Goal: Information Seeking & Learning: Learn about a topic

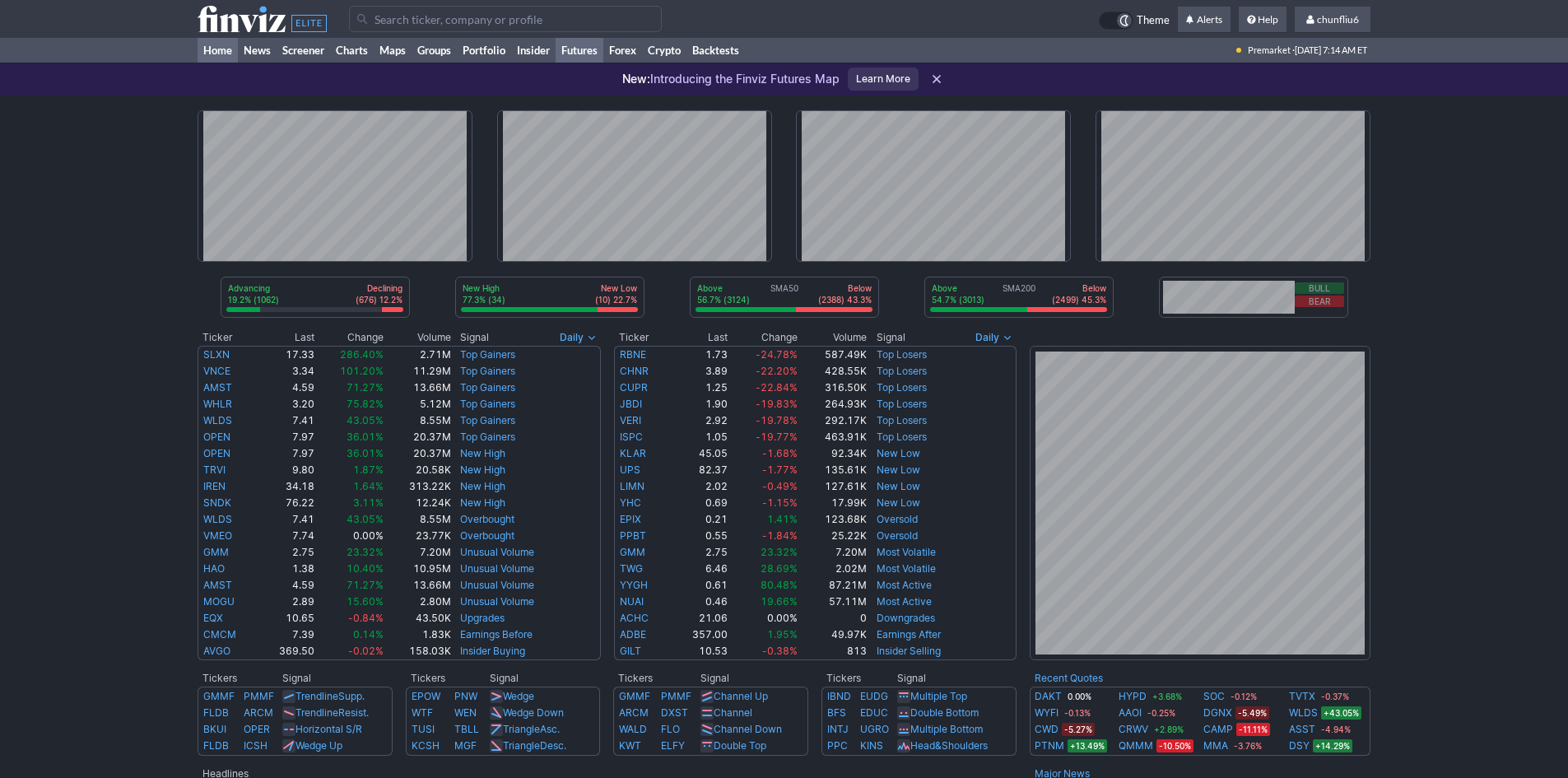
click at [581, 49] on link "Futures" at bounding box center [578, 50] width 47 height 25
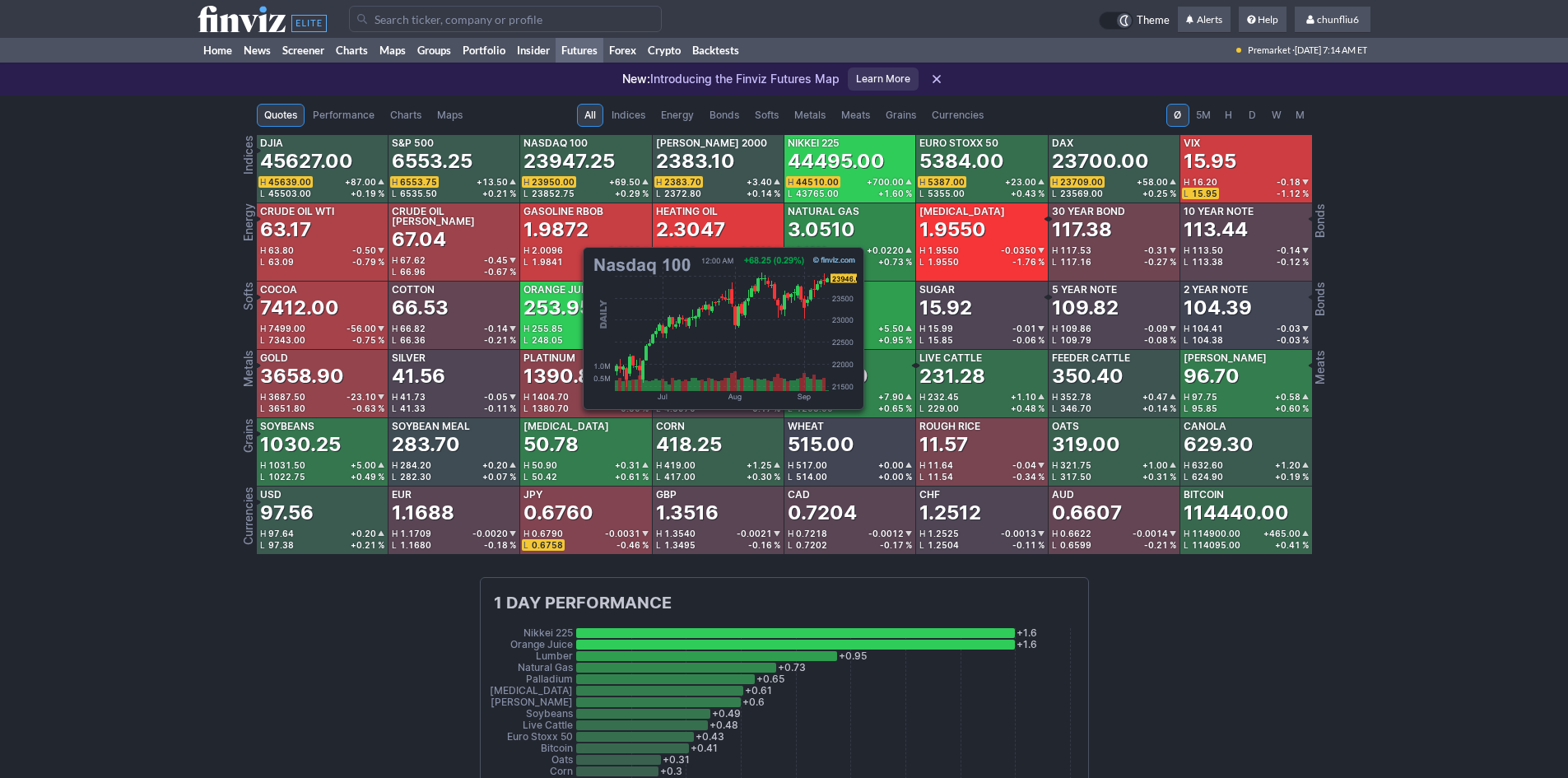
click at [575, 160] on div "23947.25" at bounding box center [570, 160] width 91 height 26
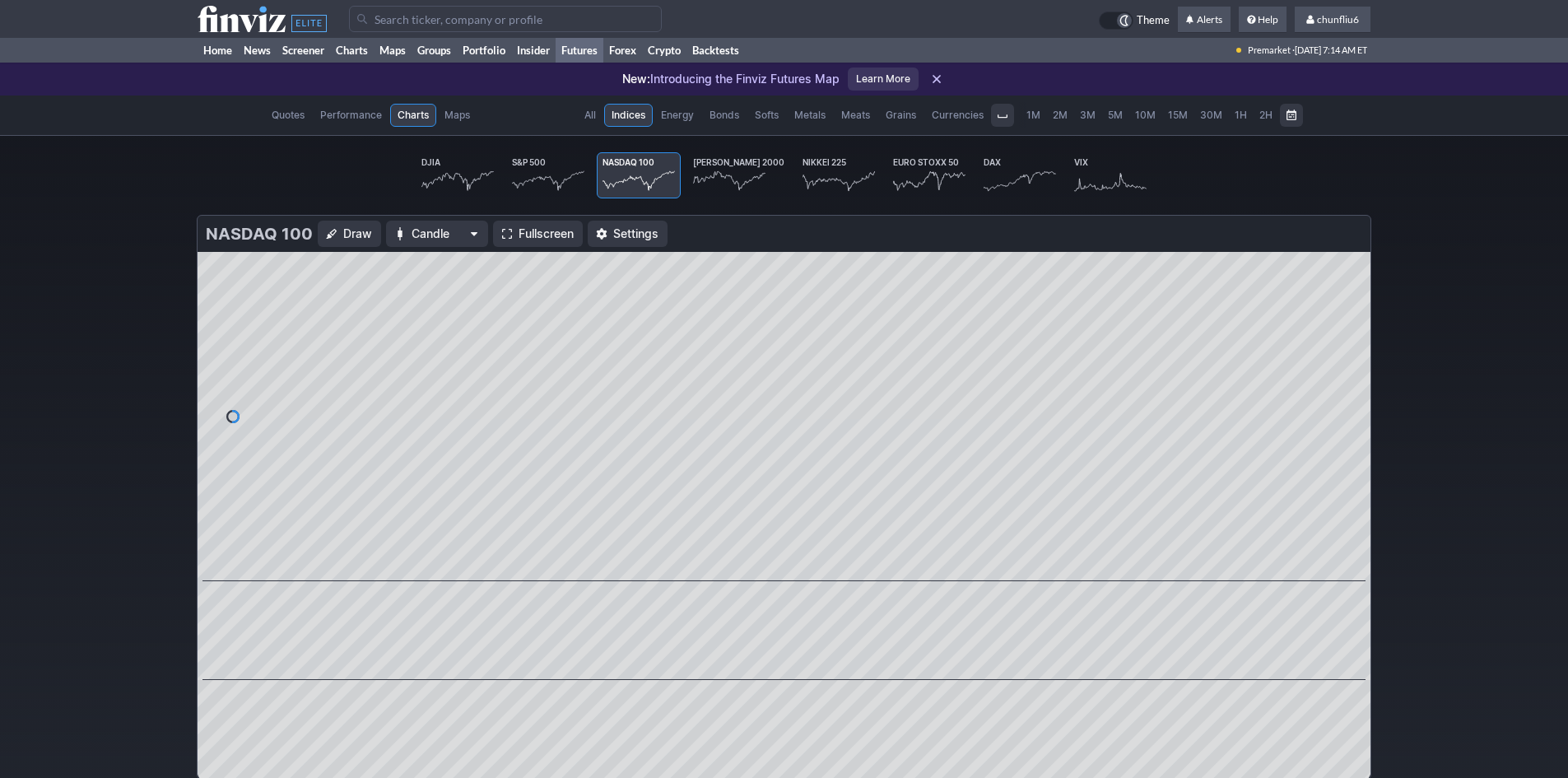
scroll to position [0, 102]
click at [553, 233] on span "Fullscreen" at bounding box center [546, 234] width 56 height 16
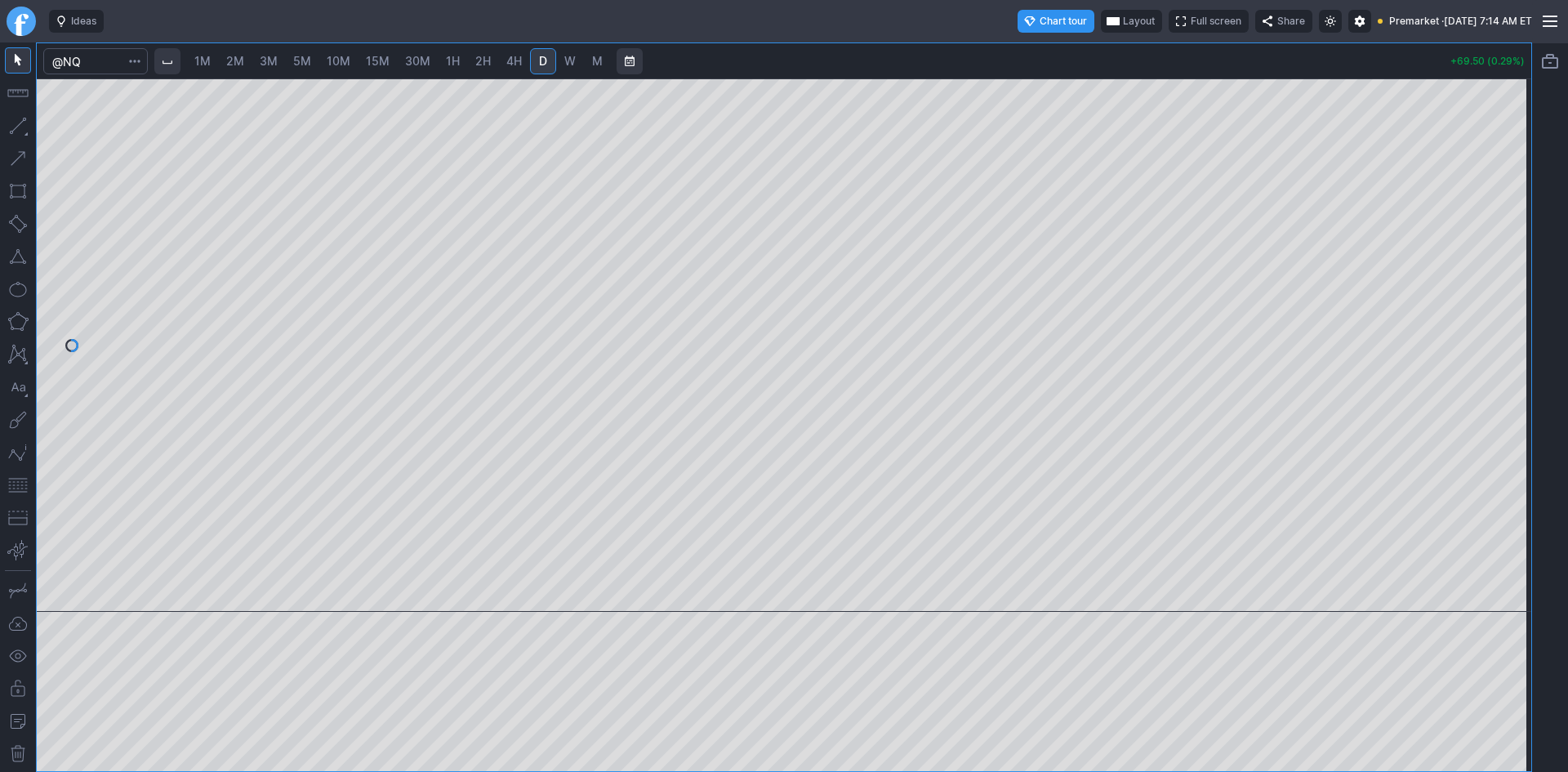
click at [335, 56] on span "10M" at bounding box center [338, 61] width 24 height 14
click at [16, 487] on button "button" at bounding box center [18, 484] width 26 height 26
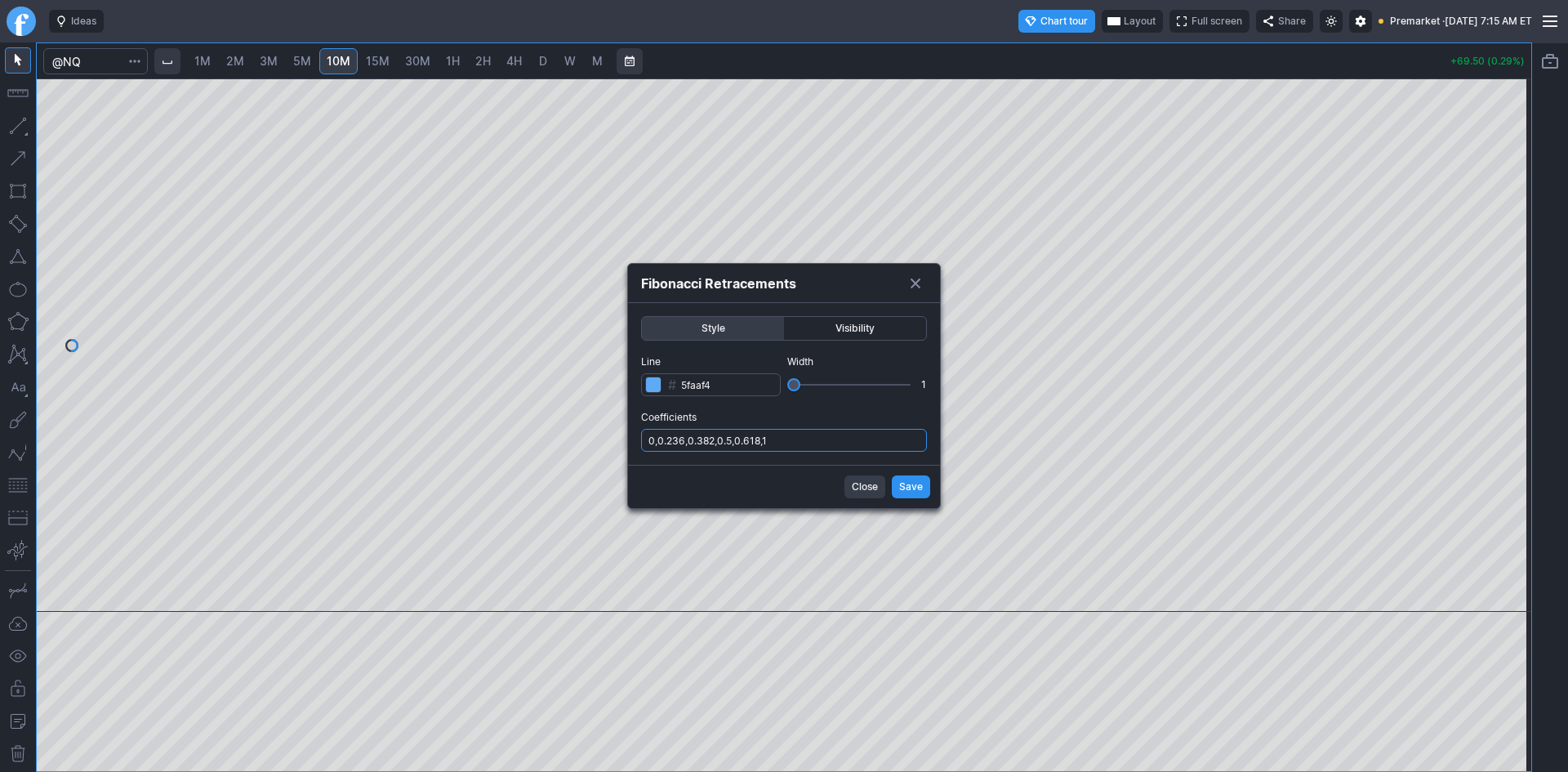
click at [841, 439] on input "0,0.236,0.382,0.5,0.618,1" at bounding box center [784, 441] width 286 height 23
type input "0,0.236,0.382,0.5,0.618,1,.786"
click at [896, 481] on button "Save" at bounding box center [911, 487] width 38 height 23
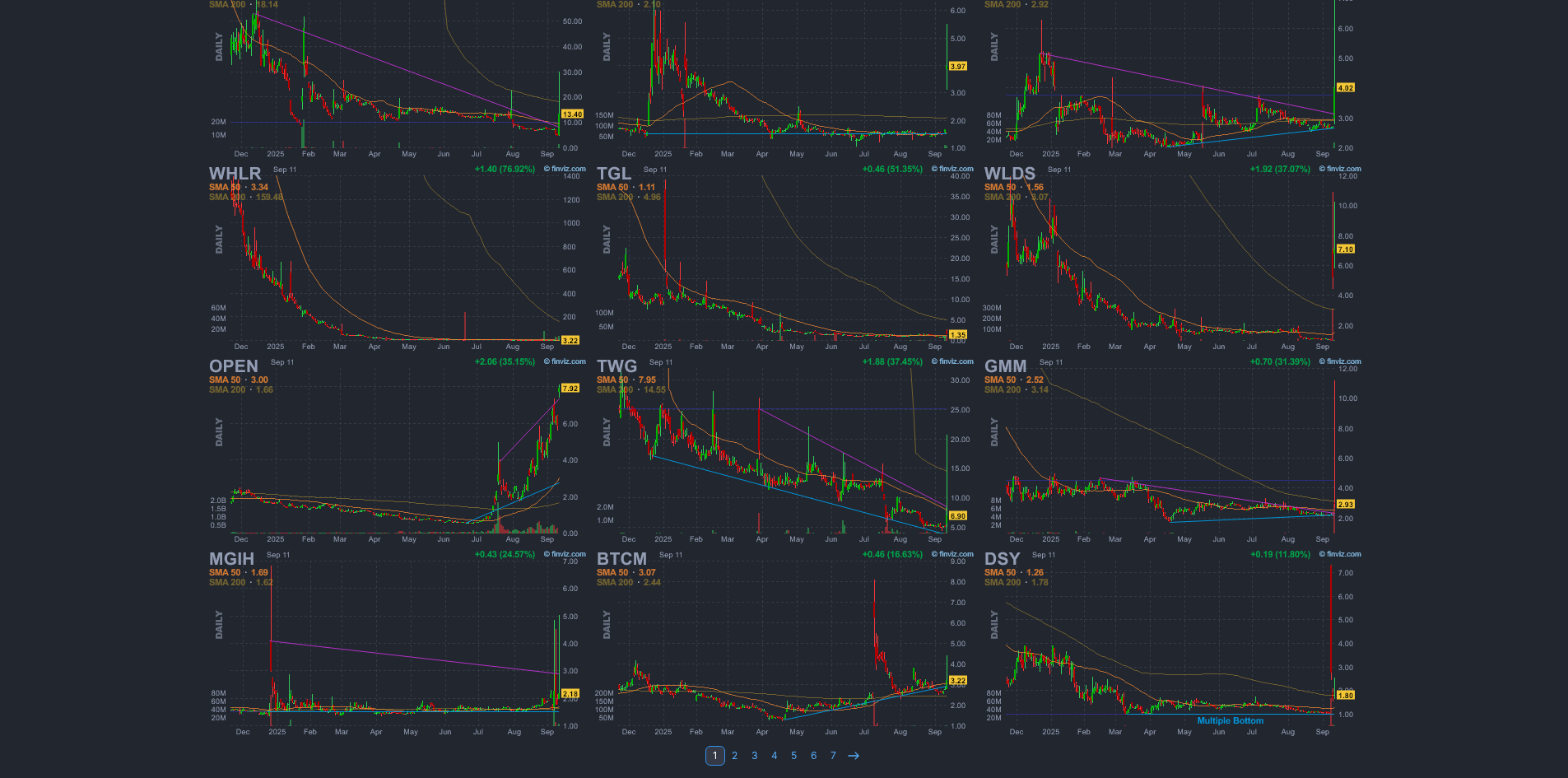
scroll to position [338, 0]
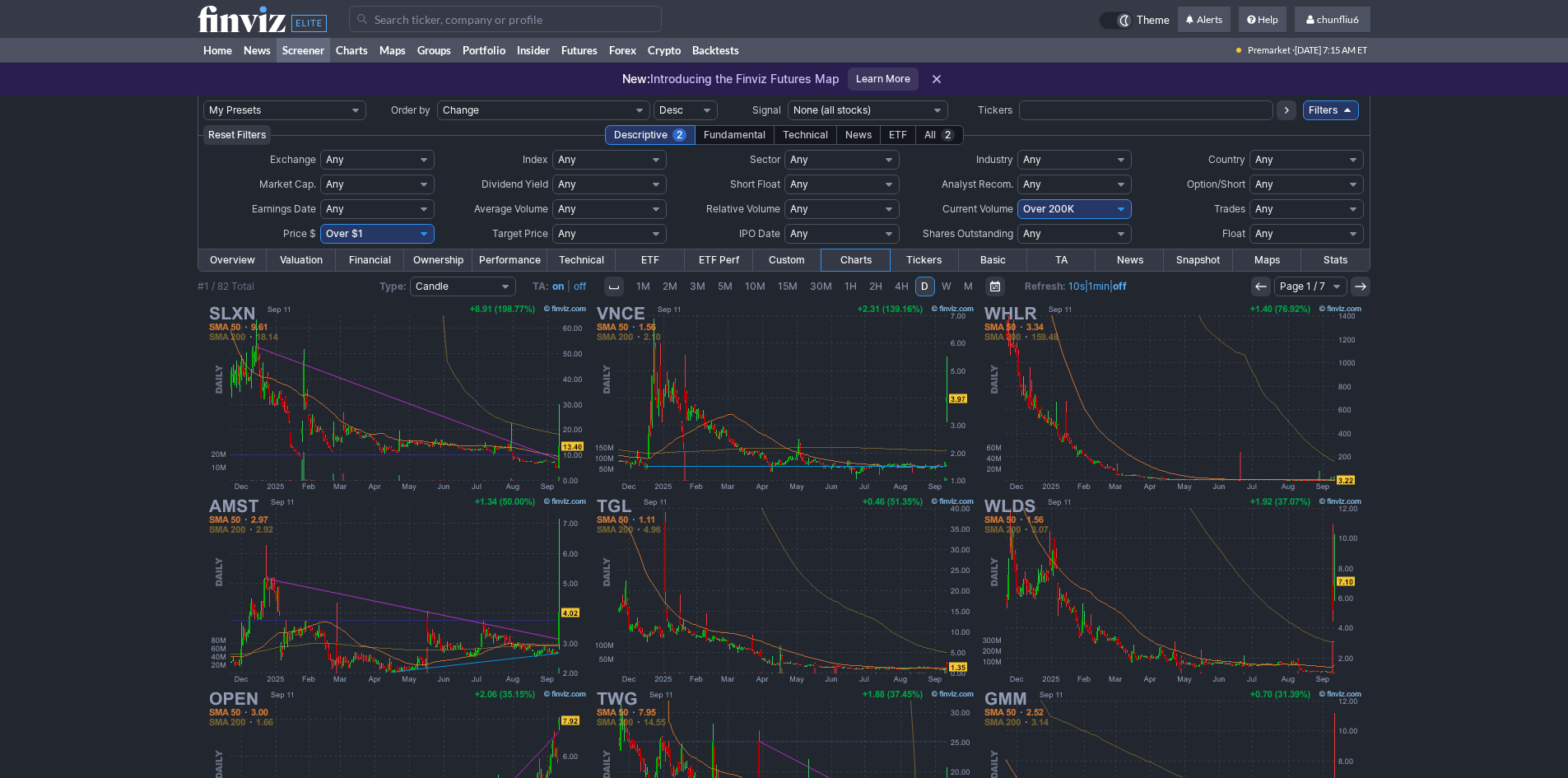
click at [354, 228] on select "Any Under $1 Under $2 Under $3 Under $4 Under $5 Under $7 Under $10 Under $15 U…" at bounding box center [378, 234] width 115 height 20
select select "o10"
click at [321, 224] on select "Any Under $1 Under $2 Under $3 Under $4 Under $5 Under $7 Under $10 Under $15 U…" at bounding box center [378, 234] width 115 height 20
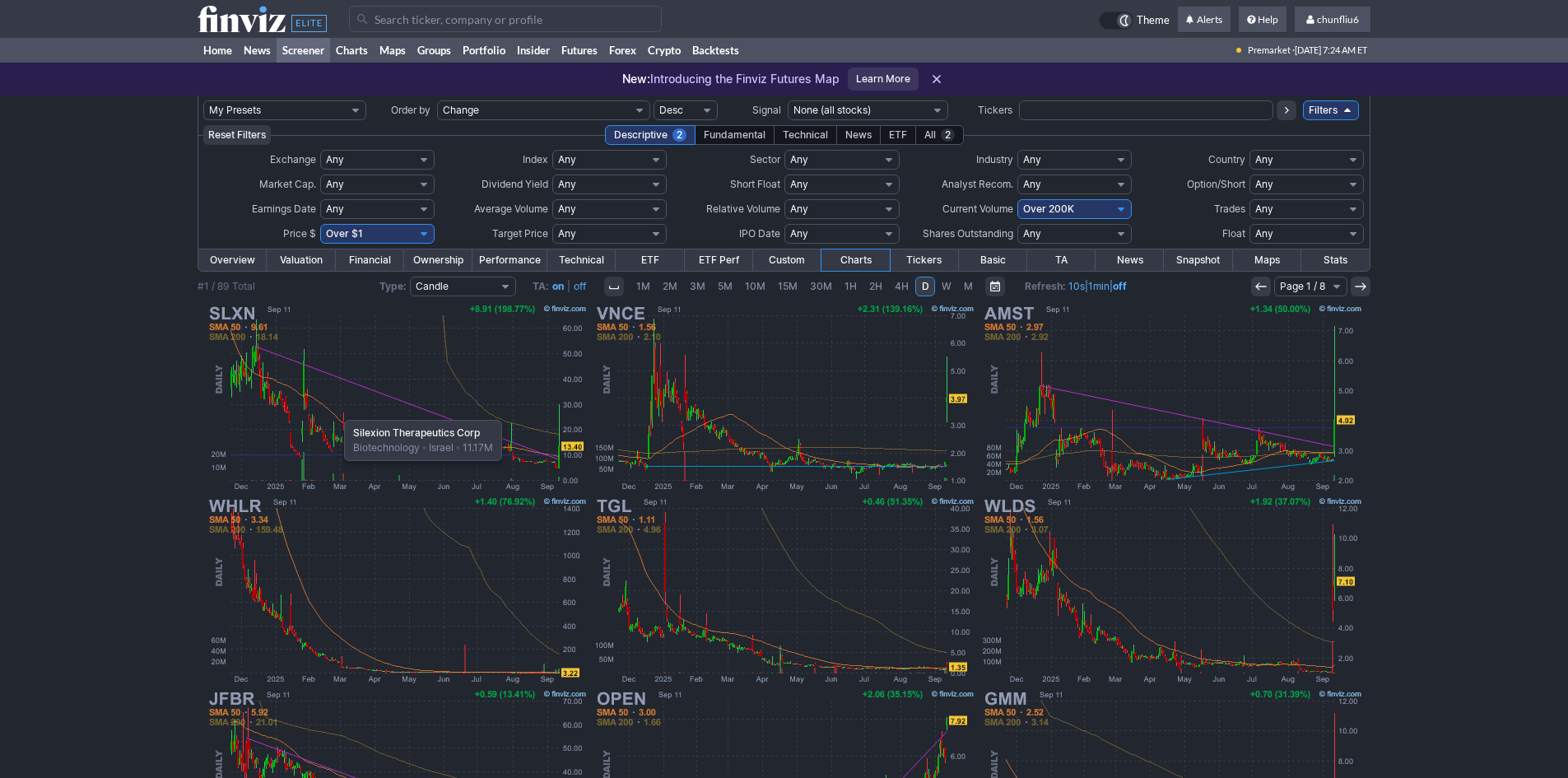
click at [336, 412] on img at bounding box center [397, 397] width 385 height 192
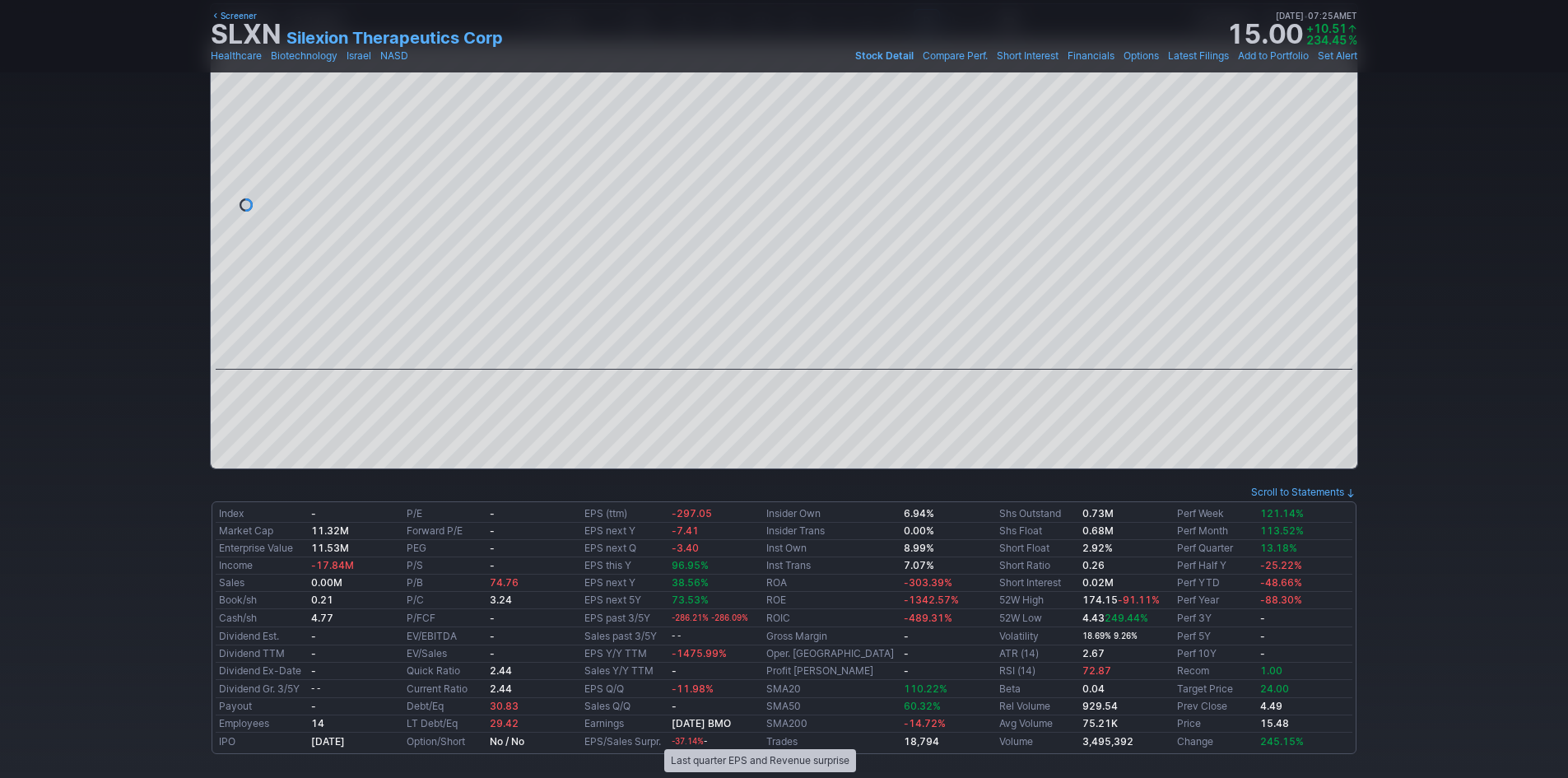
scroll to position [82, 0]
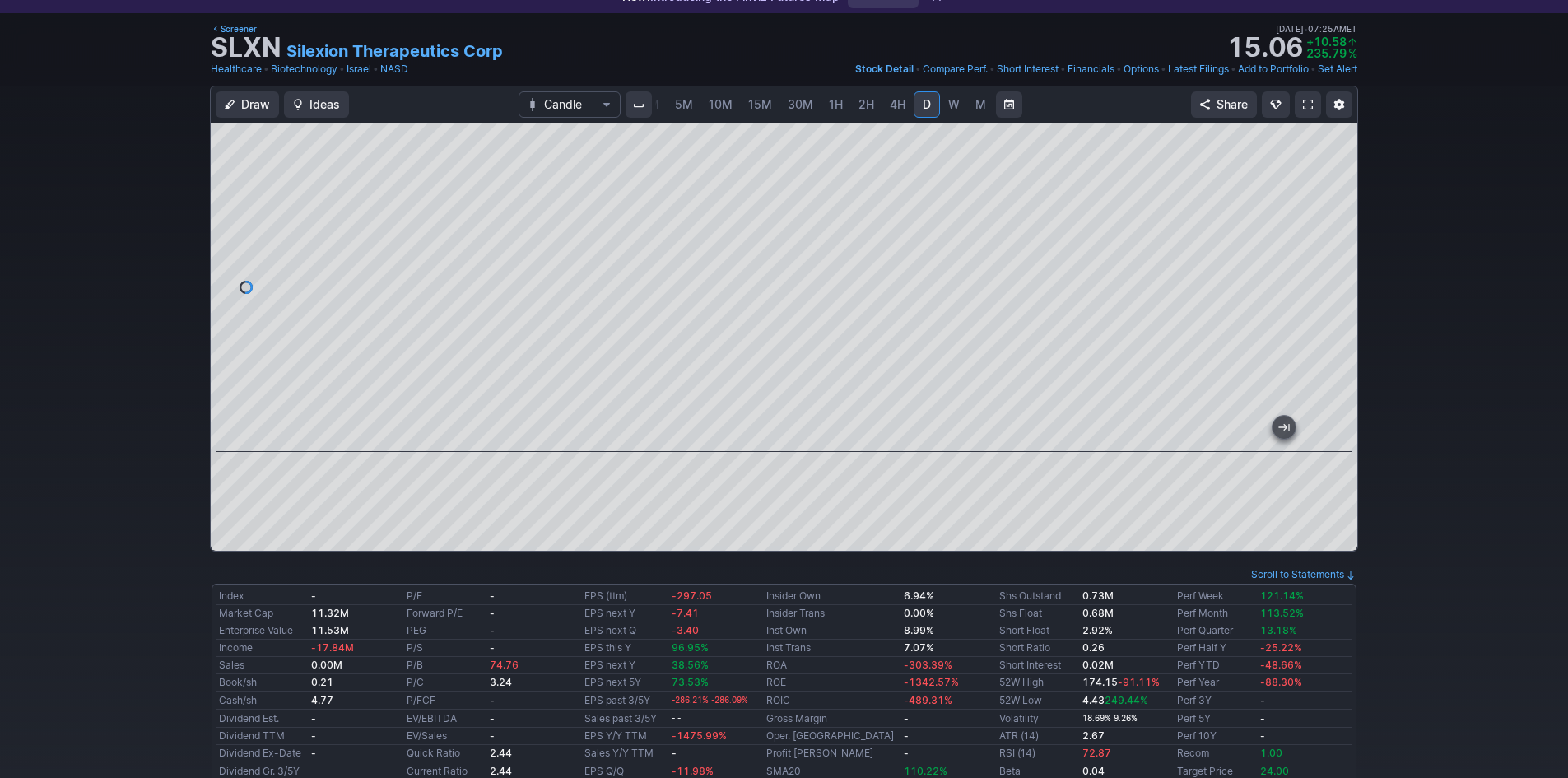
click at [1301, 99] on link at bounding box center [1307, 104] width 26 height 26
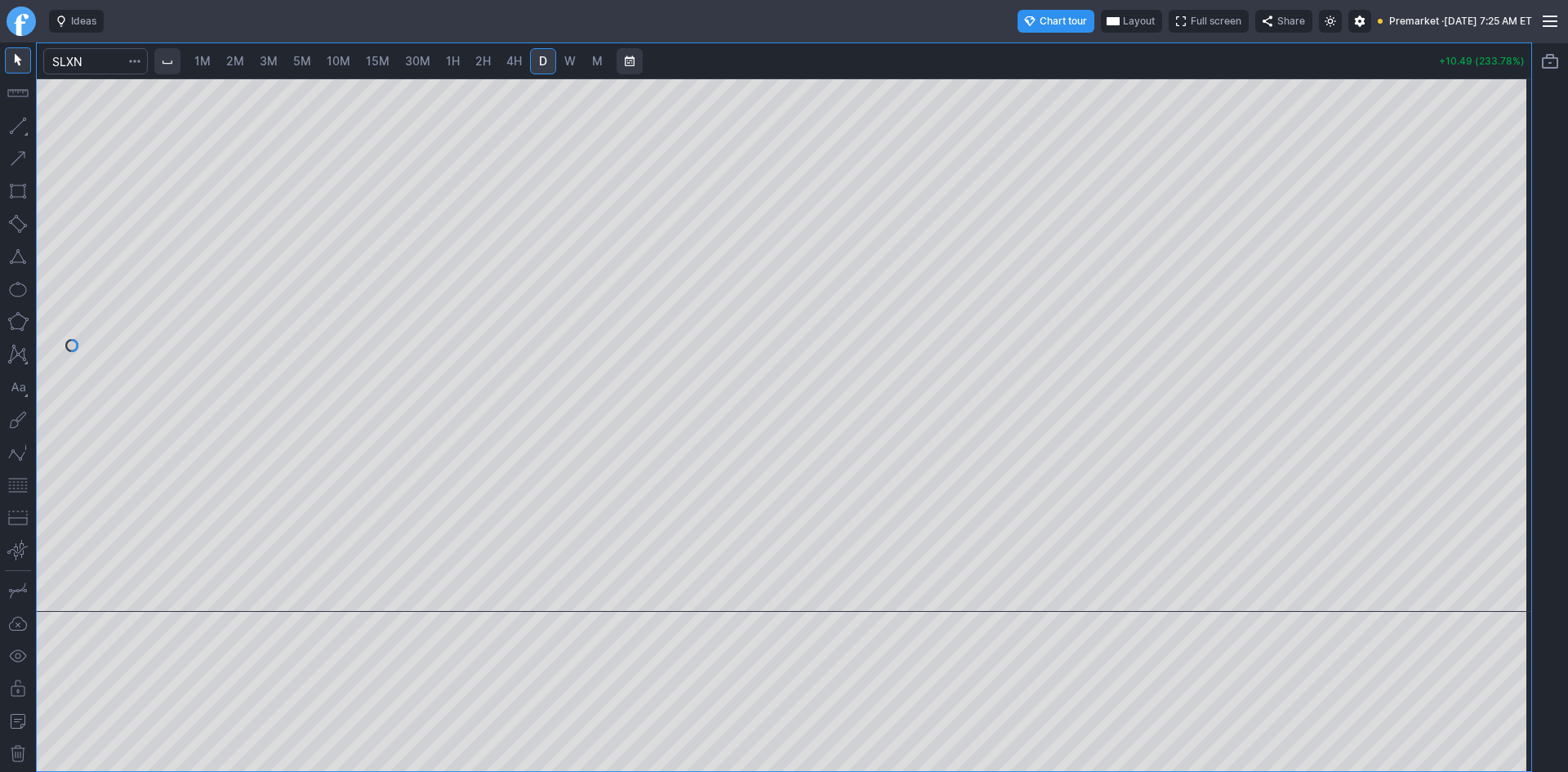
click at [975, 283] on div at bounding box center [784, 407] width 1494 height 728
click at [1123, 21] on span "Layout" at bounding box center [1139, 21] width 32 height 16
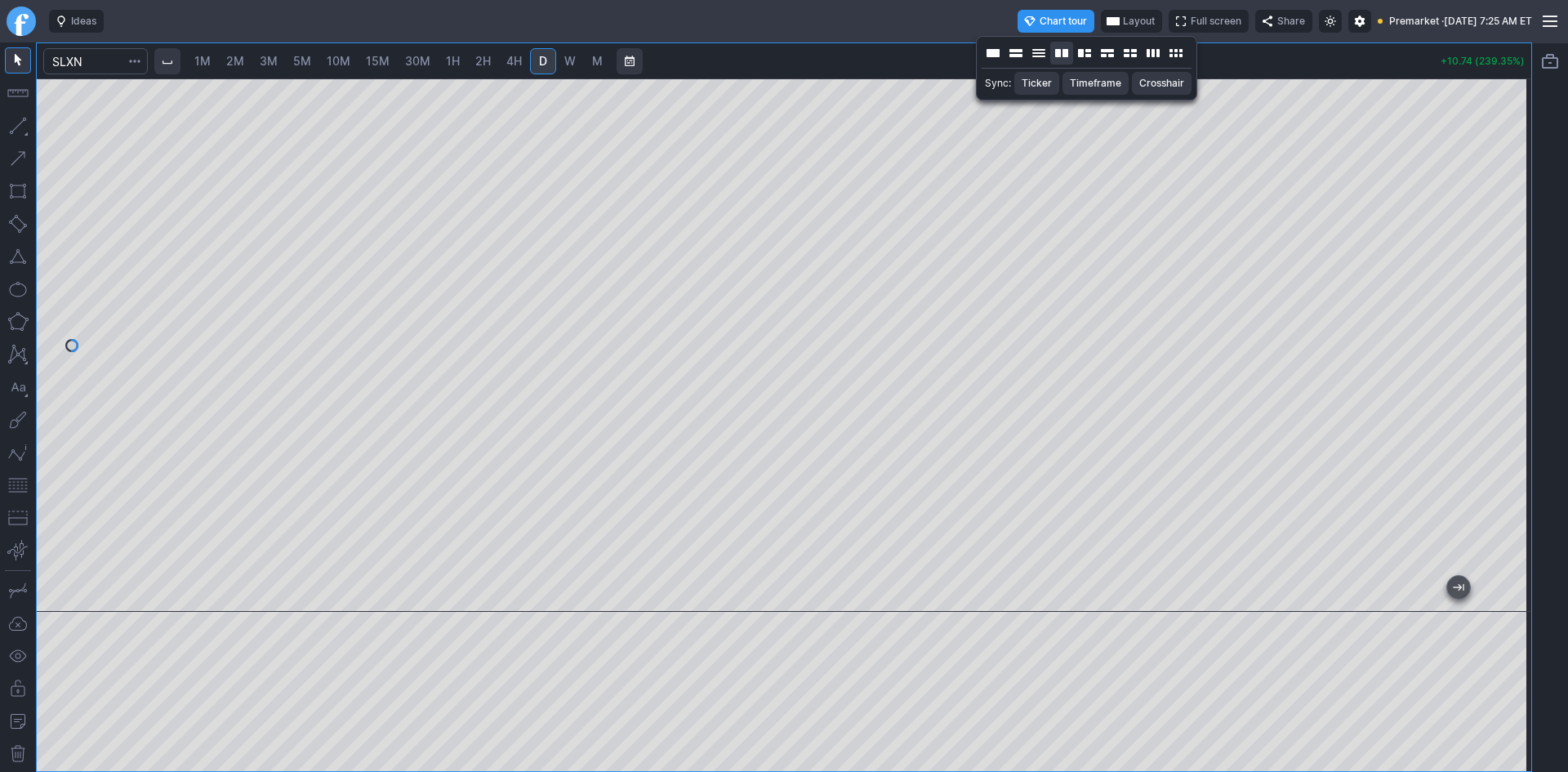
click at [1063, 55] on button "Layout" at bounding box center [1062, 53] width 23 height 23
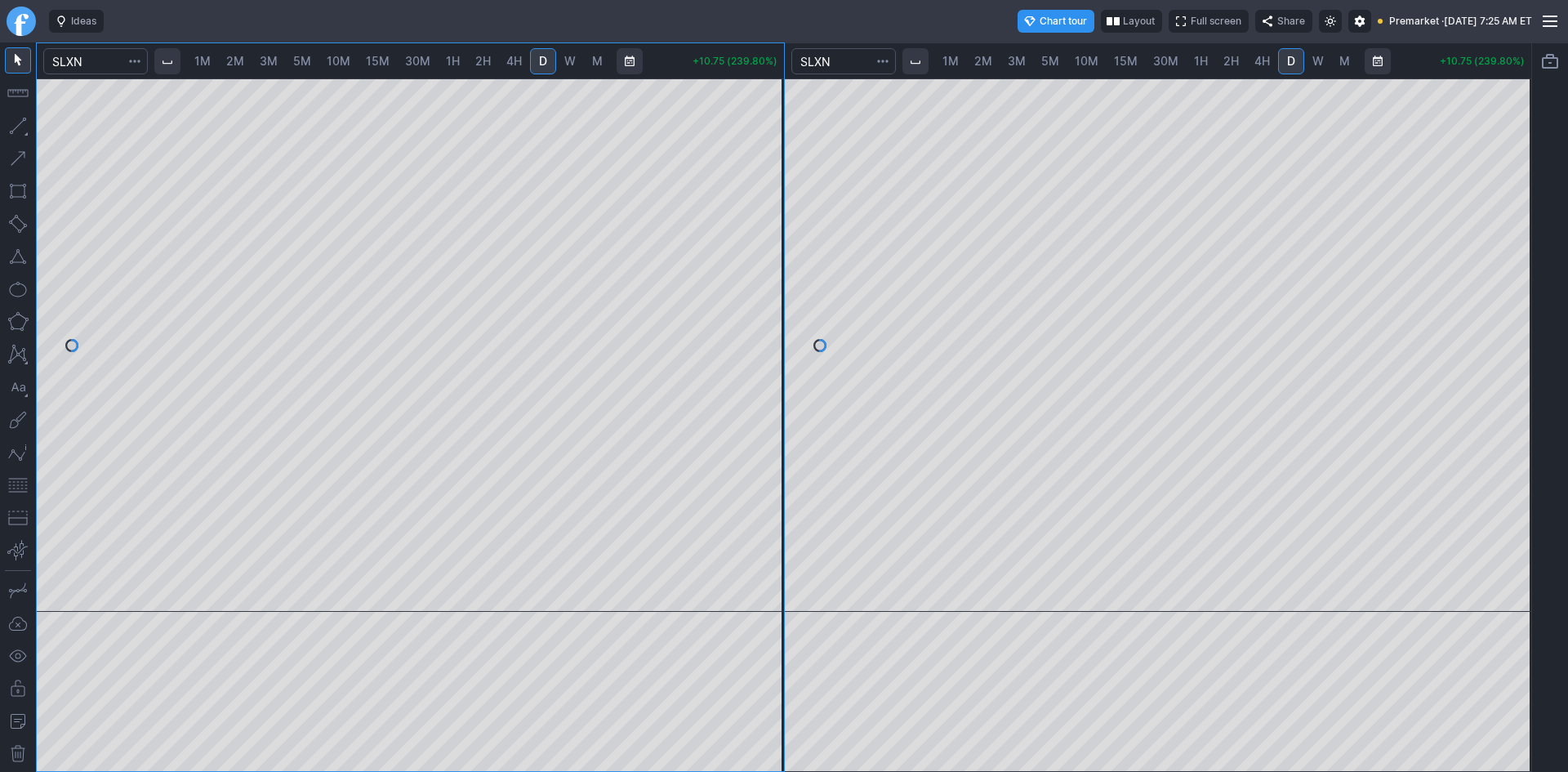
drag, startPoint x: 1519, startPoint y: 228, endPoint x: 1502, endPoint y: 347, distance: 120.2
click at [1502, 347] on div at bounding box center [1514, 341] width 35 height 492
click at [748, 403] on div at bounding box center [410, 345] width 747 height 533
click at [20, 478] on button "button" at bounding box center [18, 484] width 26 height 26
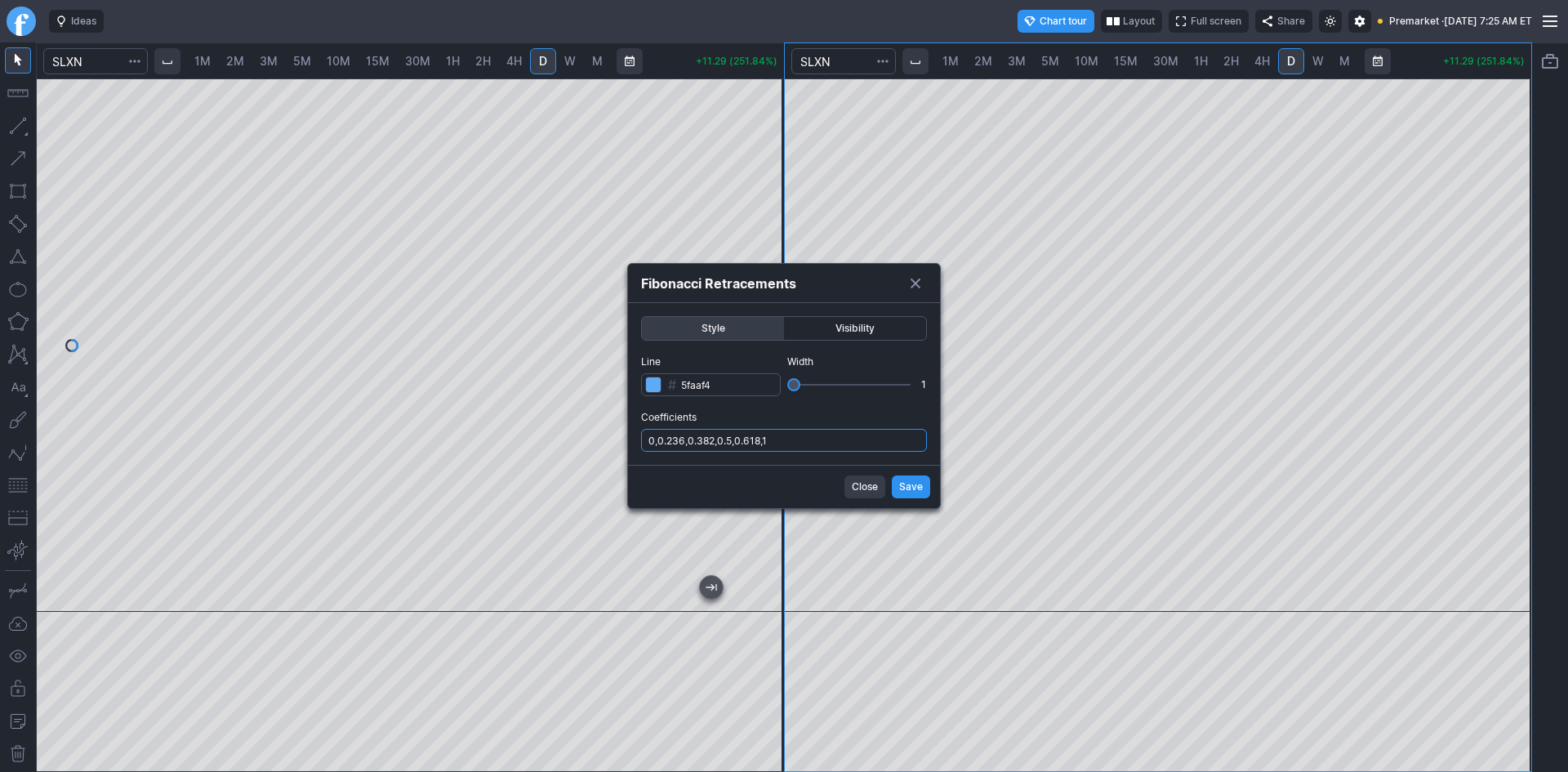
click at [870, 434] on input "0,0.236,0.382,0.5,0.618,1" at bounding box center [784, 441] width 286 height 23
type input "0,0.236,0.382,0.5,0.618,1,.786"
click at [908, 482] on span "Save" at bounding box center [911, 487] width 24 height 16
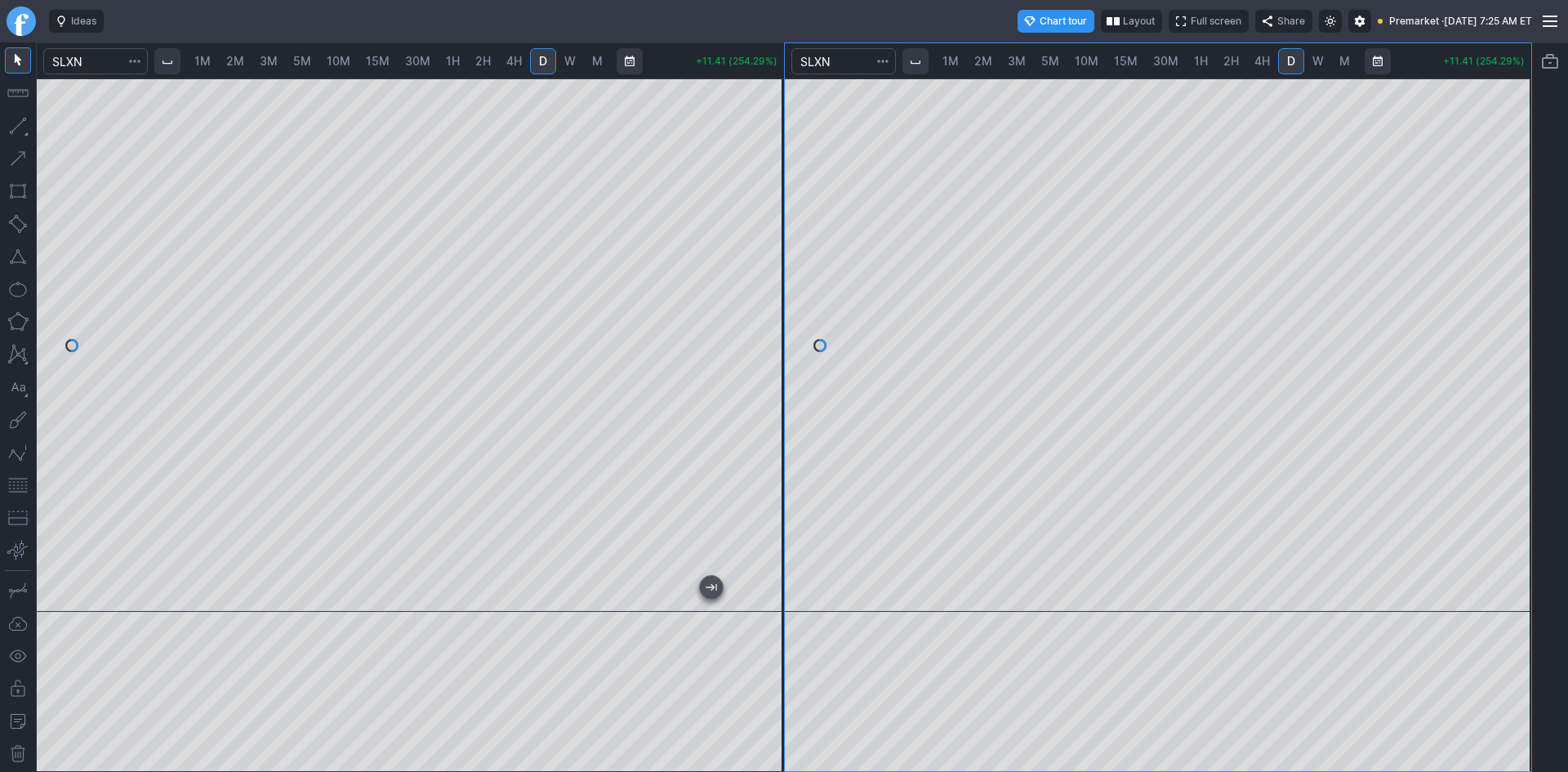
click at [217, 61] on link "1M" at bounding box center [202, 60] width 31 height 26
drag, startPoint x: 776, startPoint y: 205, endPoint x: 774, endPoint y: 306, distance: 101.0
click at [774, 306] on div at bounding box center [767, 341] width 35 height 492
click at [14, 483] on button "button" at bounding box center [18, 484] width 26 height 26
drag, startPoint x: 772, startPoint y: 371, endPoint x: 770, endPoint y: 274, distance: 97.0
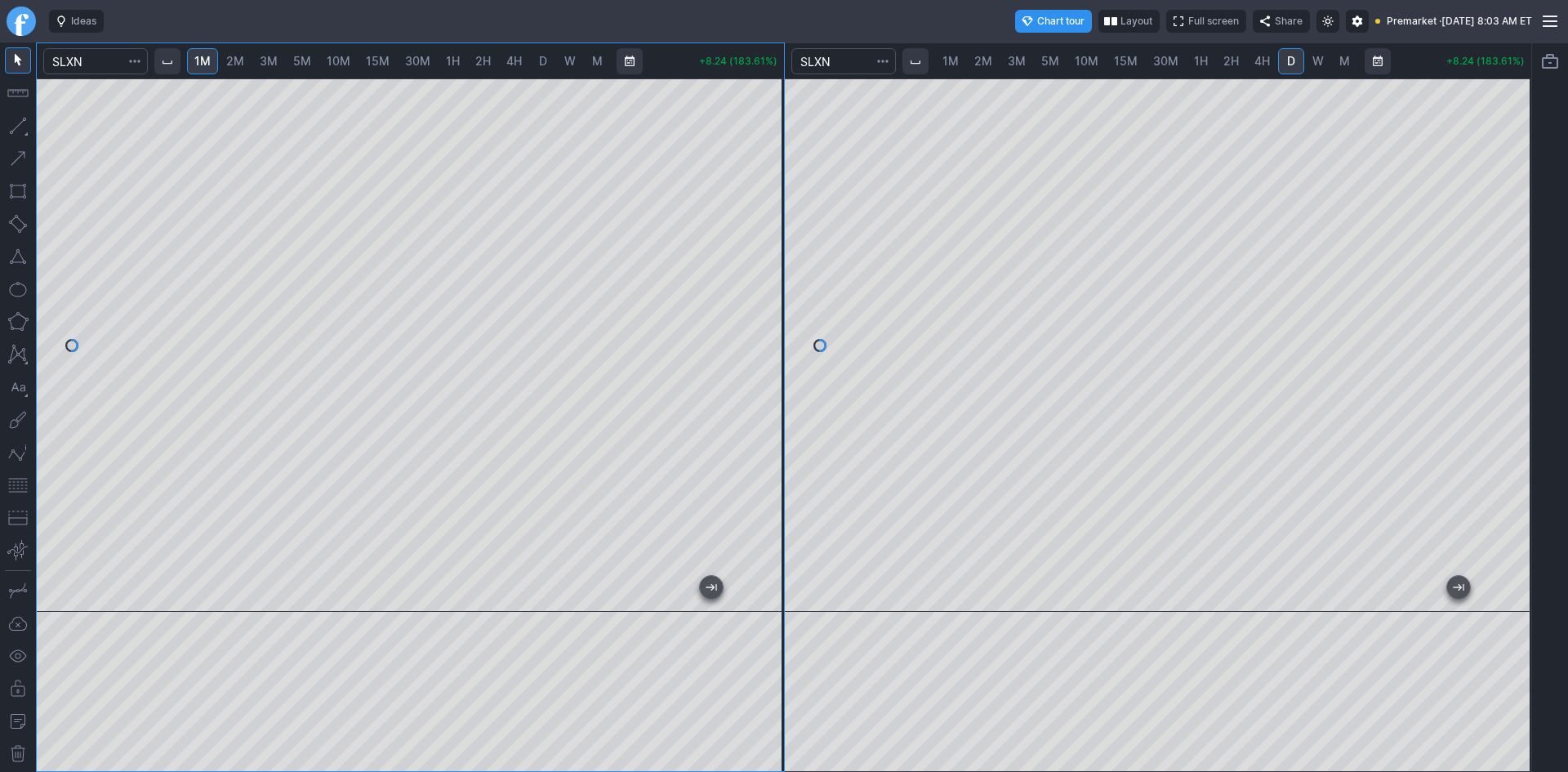
click at [770, 274] on div at bounding box center [767, 341] width 35 height 492
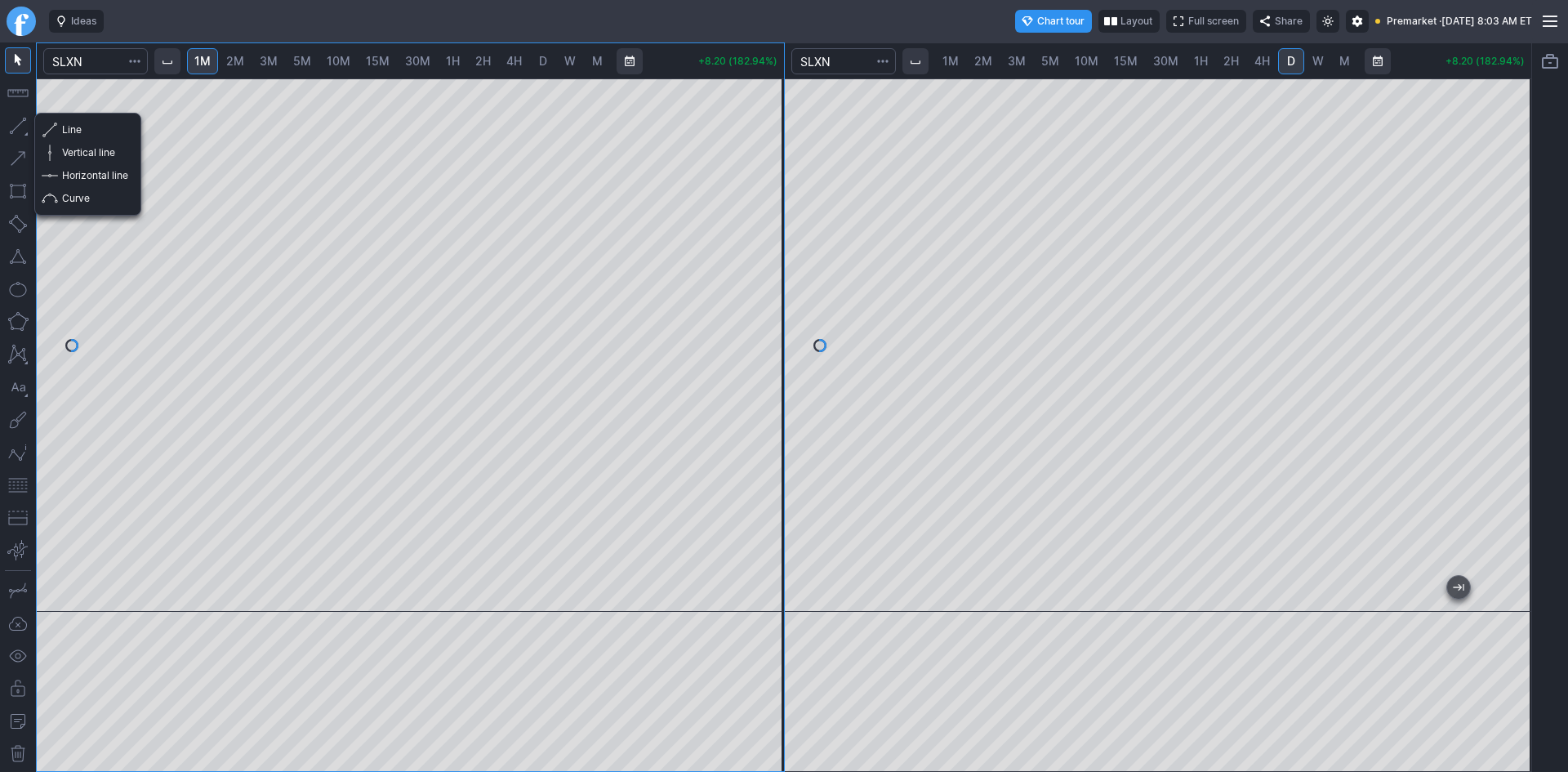
click at [23, 124] on button "button" at bounding box center [18, 125] width 26 height 26
click at [57, 170] on button "Horizontal line" at bounding box center [88, 176] width 96 height 23
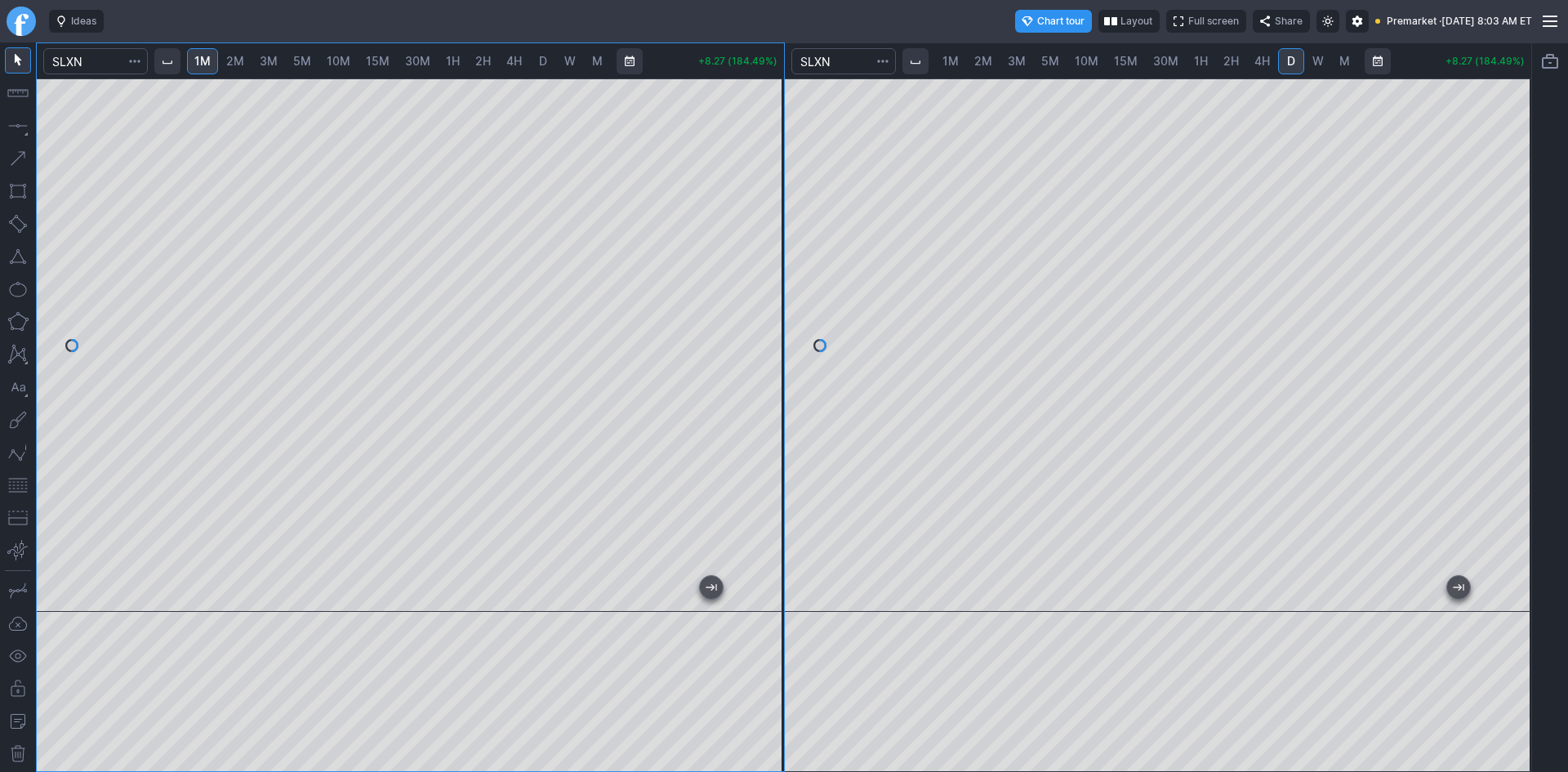
drag, startPoint x: 757, startPoint y: 227, endPoint x: 760, endPoint y: 339, distance: 112.0
click at [760, 339] on div at bounding box center [767, 341] width 35 height 492
drag, startPoint x: 763, startPoint y: 316, endPoint x: 778, endPoint y: 238, distance: 79.4
click at [778, 238] on div at bounding box center [767, 341] width 35 height 492
drag, startPoint x: 766, startPoint y: 387, endPoint x: 771, endPoint y: 352, distance: 35.4
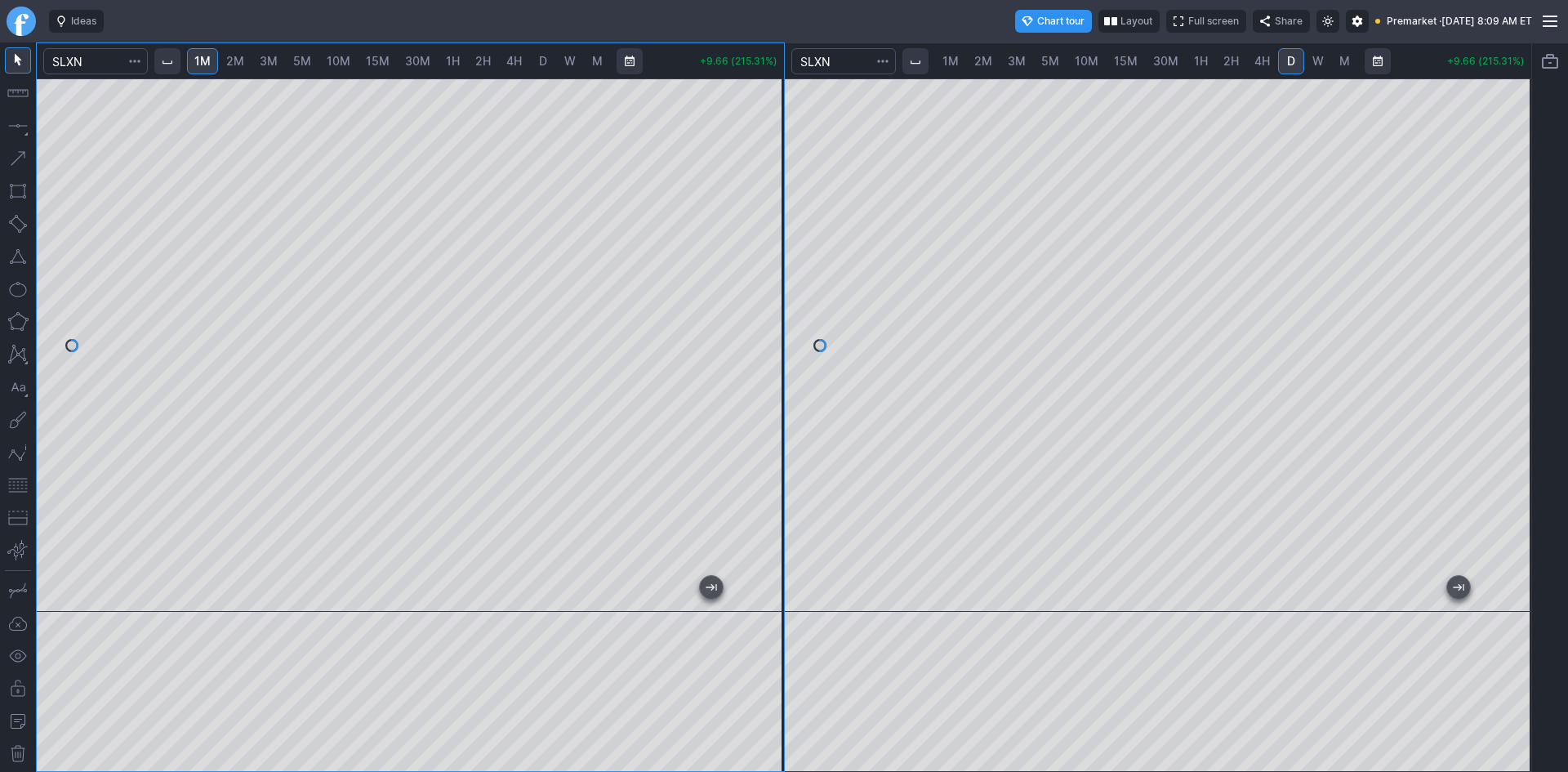
click at [771, 352] on div at bounding box center [767, 341] width 35 height 492
drag, startPoint x: 768, startPoint y: 239, endPoint x: 766, endPoint y: 264, distance: 25.1
click at [766, 264] on div at bounding box center [767, 341] width 35 height 492
drag, startPoint x: 755, startPoint y: 279, endPoint x: 760, endPoint y: 326, distance: 47.3
click at [760, 326] on div at bounding box center [767, 341] width 35 height 492
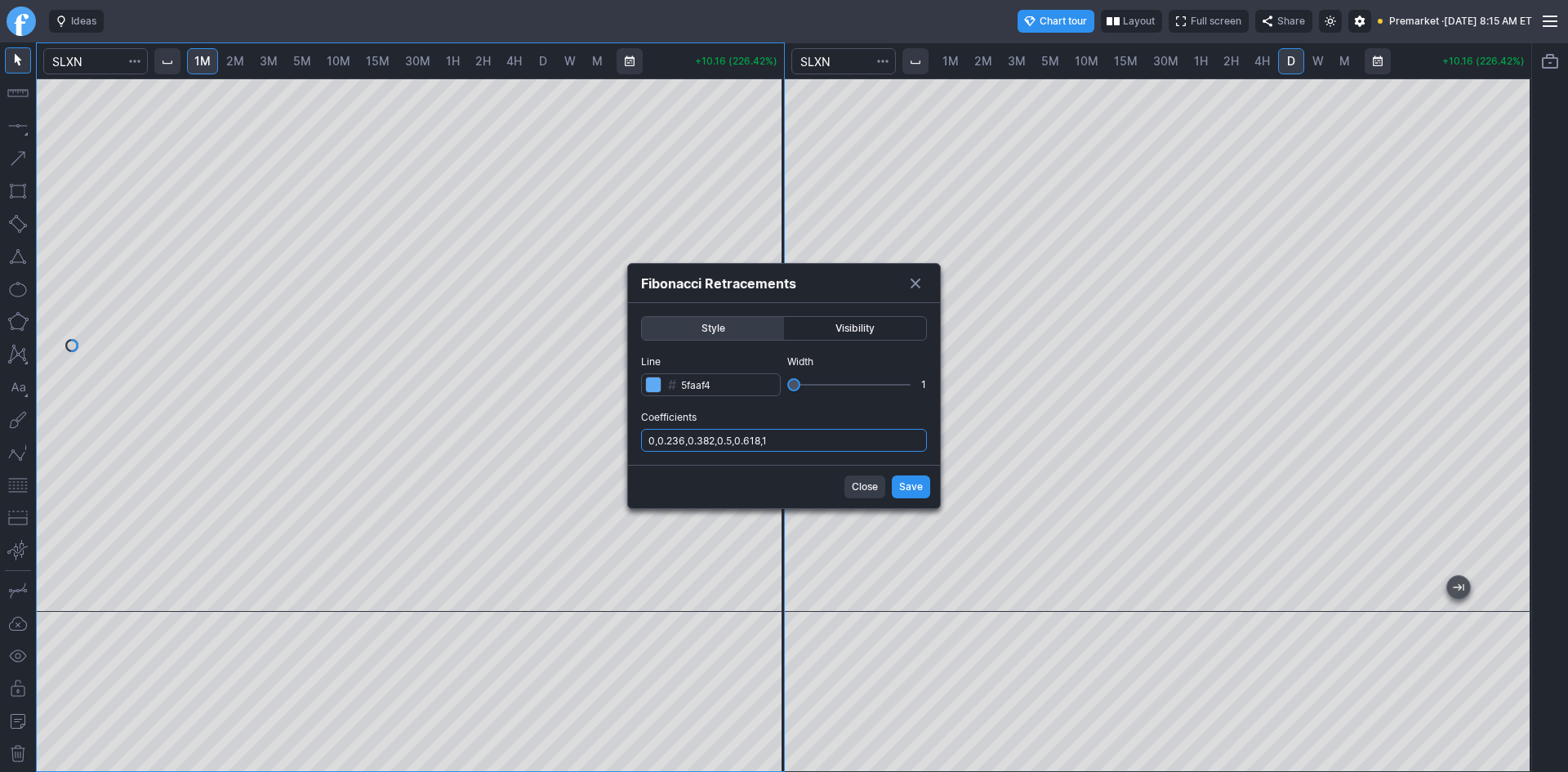
drag, startPoint x: 806, startPoint y: 436, endPoint x: 812, endPoint y: 444, distance: 10.0
click at [808, 439] on input "0,0.236,0.382,0.5,0.618,1" at bounding box center [784, 441] width 286 height 23
type input "0,0.236,0.382,0.5,0.618,1,.786"
click at [896, 486] on button "Save" at bounding box center [911, 487] width 38 height 23
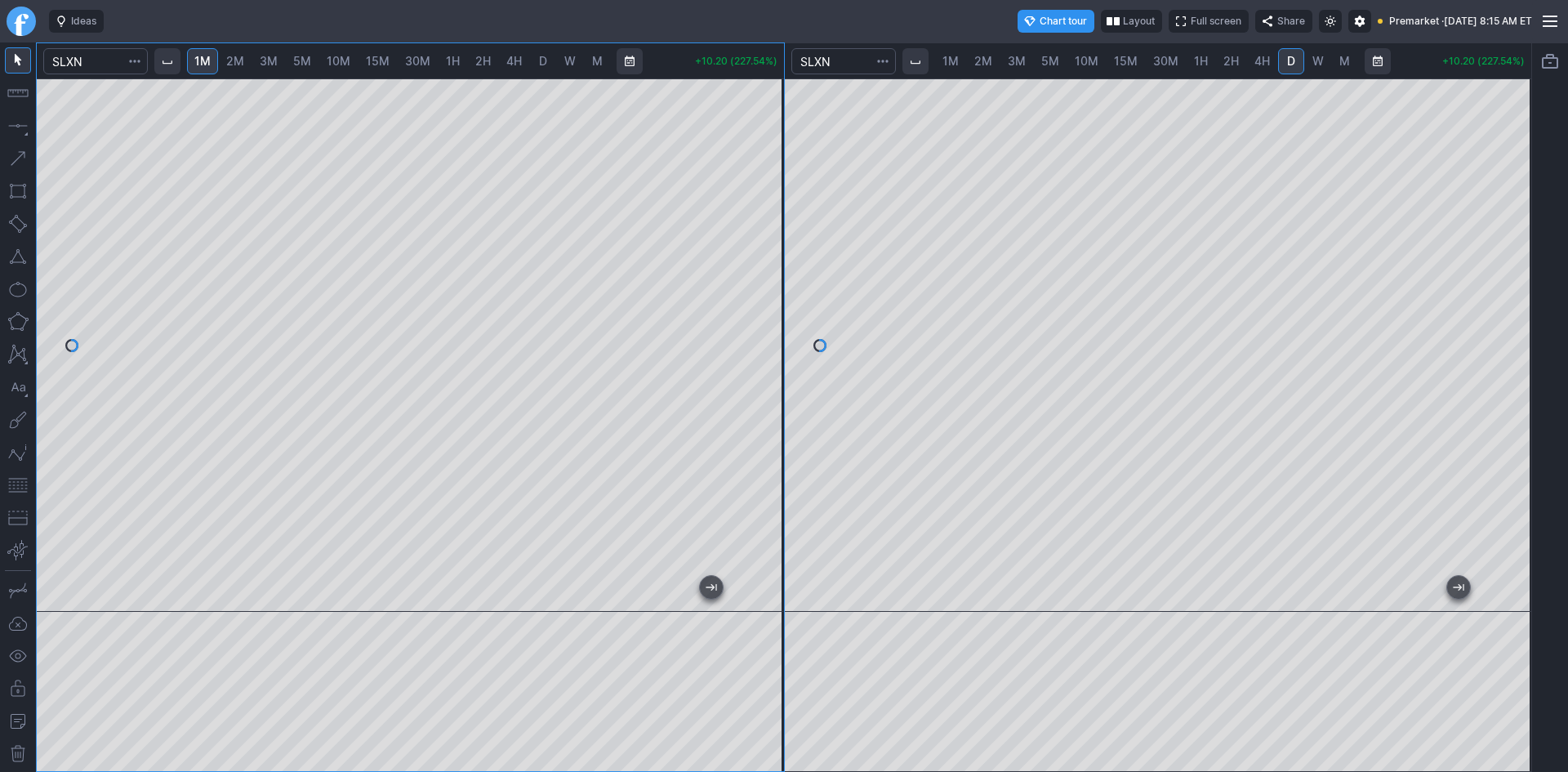
drag, startPoint x: 775, startPoint y: 377, endPoint x: 775, endPoint y: 320, distance: 57.0
click at [775, 320] on div at bounding box center [767, 341] width 35 height 492
drag, startPoint x: 766, startPoint y: 154, endPoint x: 762, endPoint y: 169, distance: 15.5
click at [762, 169] on div at bounding box center [767, 341] width 35 height 492
click at [23, 482] on button "button" at bounding box center [18, 484] width 26 height 26
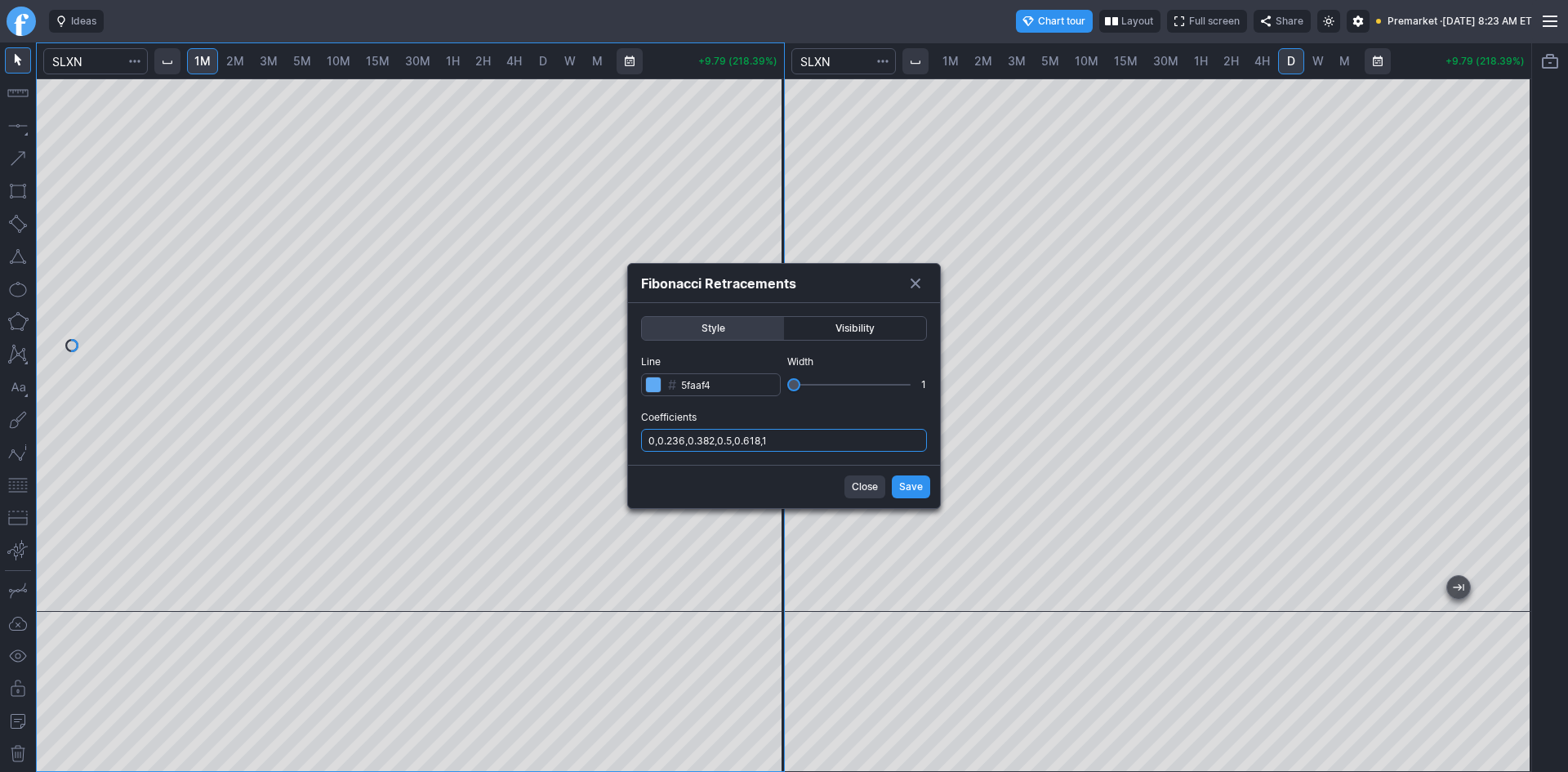
click at [824, 448] on input "0,0.236,0.382,0.5,0.618,1" at bounding box center [784, 441] width 286 height 23
type input "0,0.236,0.382,0.5,0.618,1,.786"
click at [915, 483] on span "Save" at bounding box center [911, 487] width 24 height 16
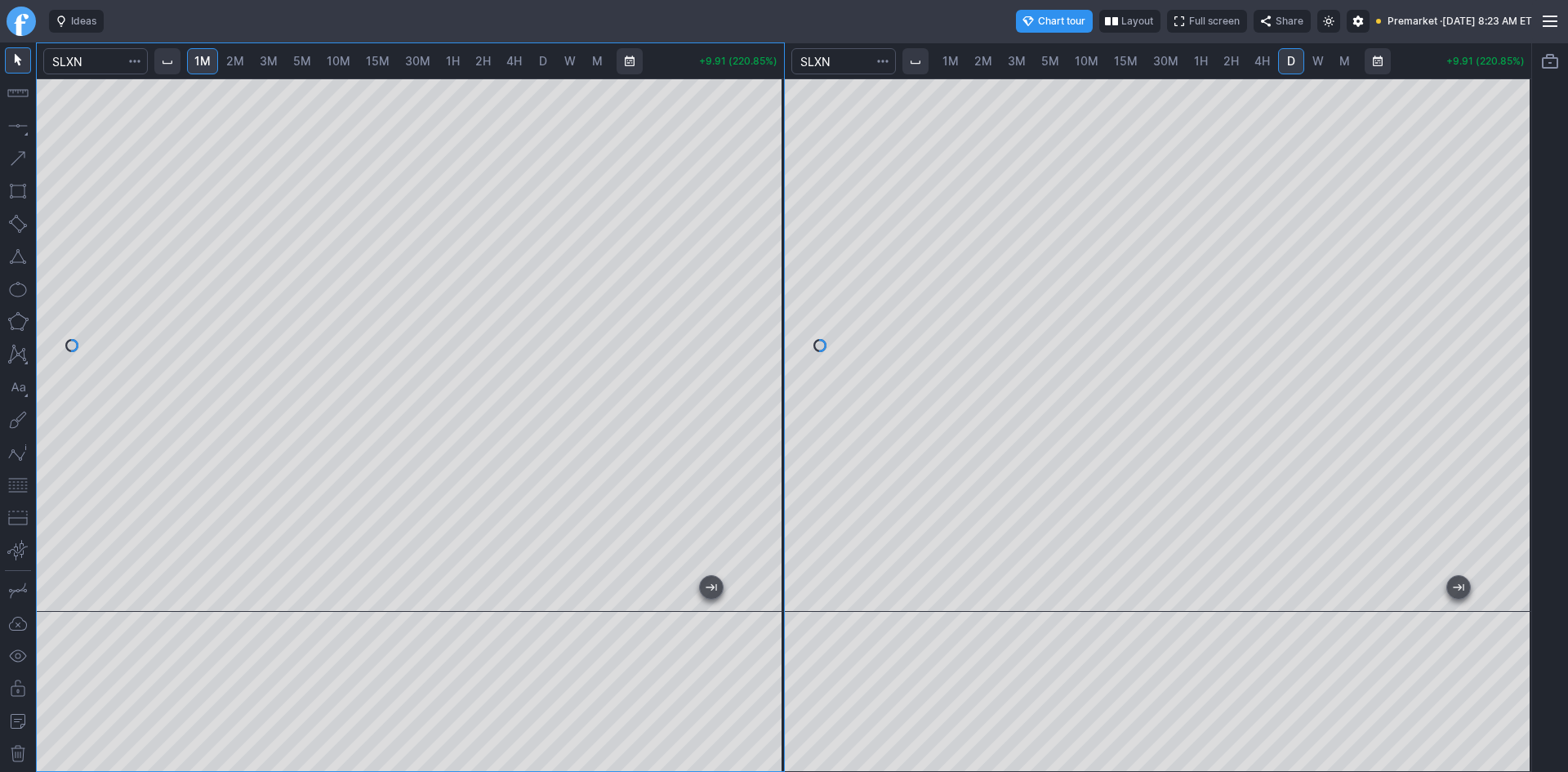
drag, startPoint x: 764, startPoint y: 282, endPoint x: 767, endPoint y: 243, distance: 39.1
click at [767, 243] on div at bounding box center [767, 341] width 35 height 492
drag, startPoint x: 774, startPoint y: 450, endPoint x: 772, endPoint y: 479, distance: 29.1
click at [772, 479] on div at bounding box center [767, 341] width 35 height 492
click at [744, 334] on div at bounding box center [410, 345] width 747 height 533
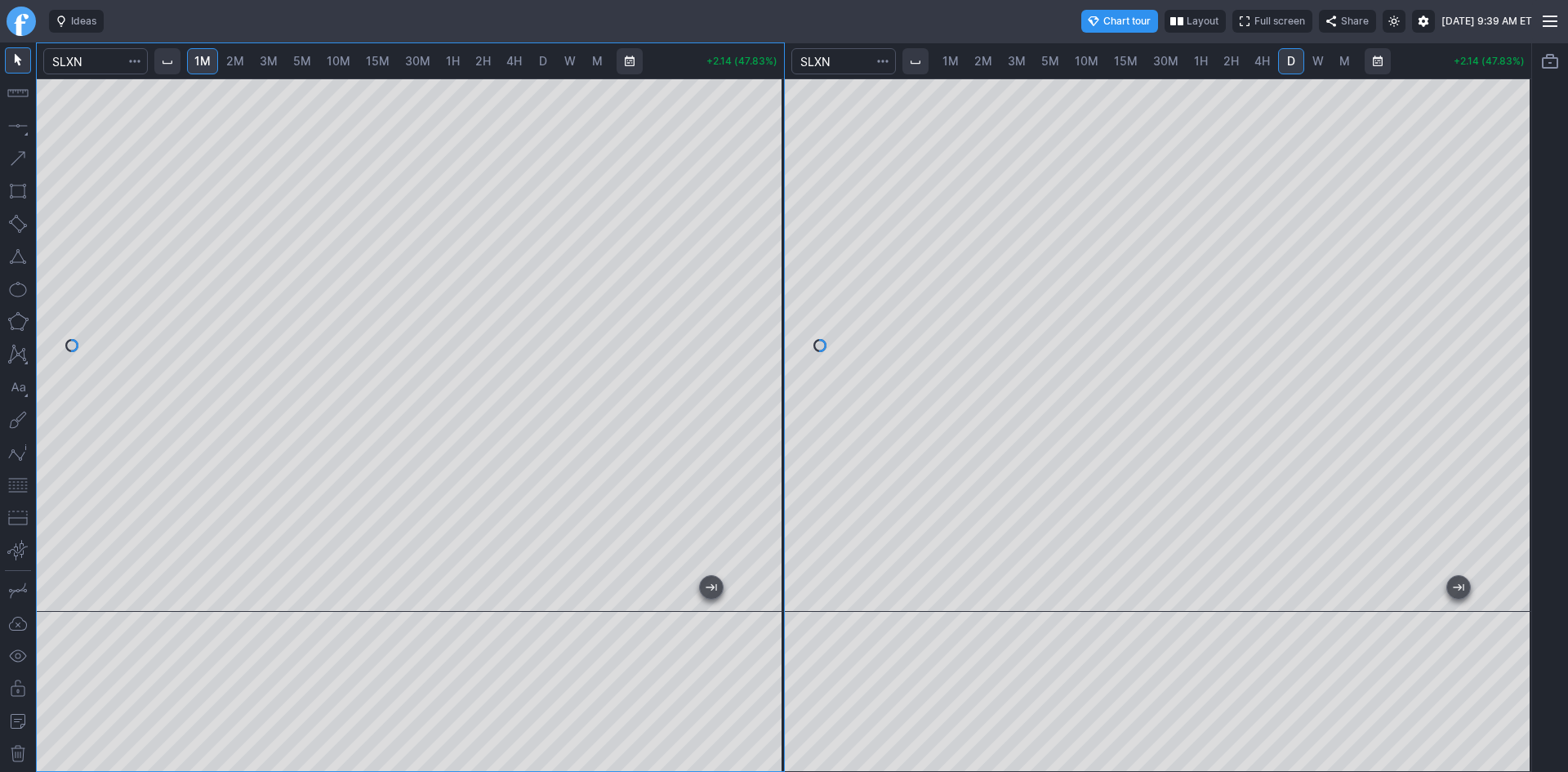
drag, startPoint x: 772, startPoint y: 336, endPoint x: 772, endPoint y: 271, distance: 65.0
click at [772, 271] on div at bounding box center [767, 341] width 35 height 492
drag, startPoint x: 767, startPoint y: 302, endPoint x: 782, endPoint y: 354, distance: 54.1
click at [782, 354] on div at bounding box center [767, 341] width 35 height 492
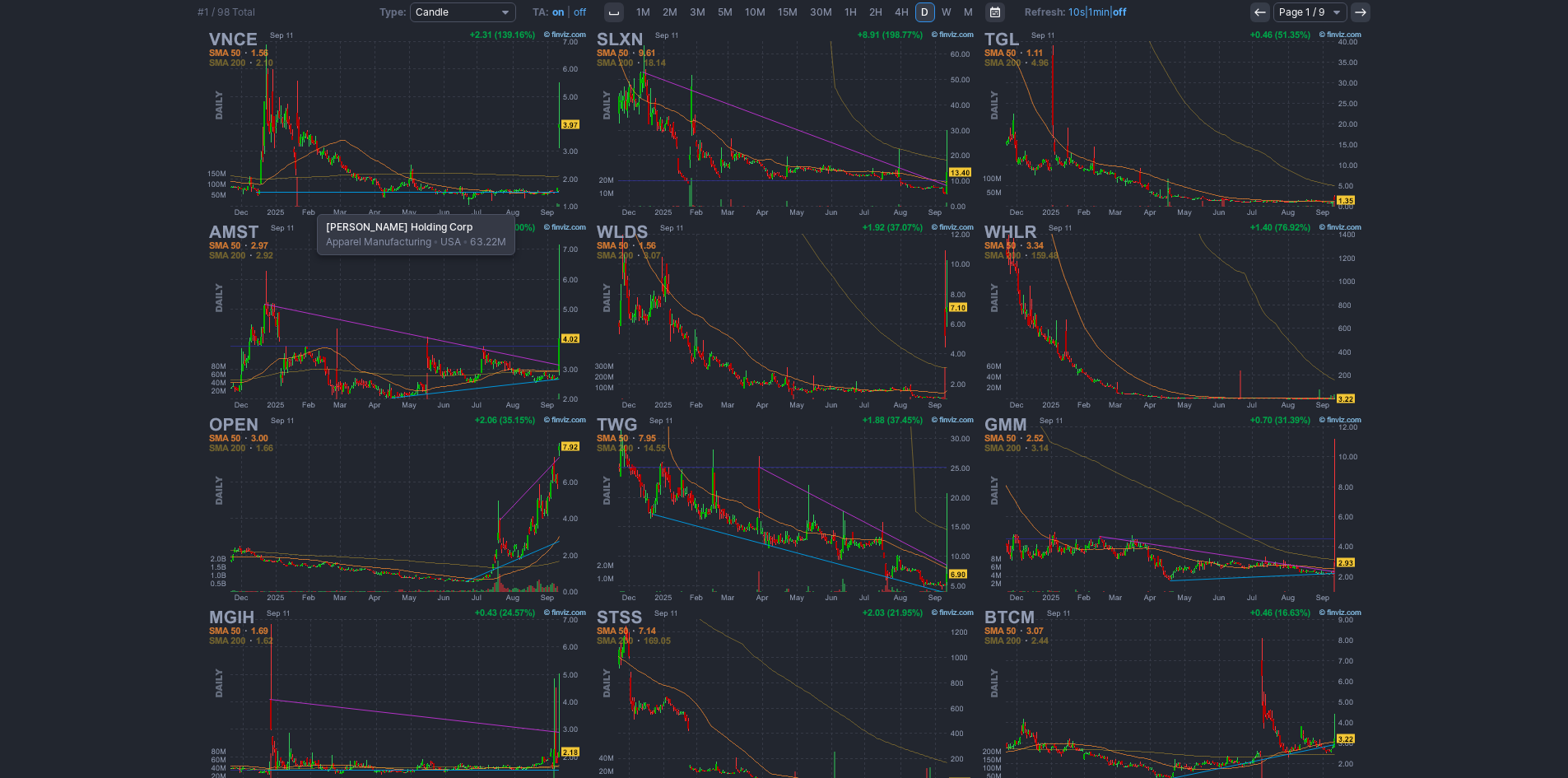
scroll to position [256, 0]
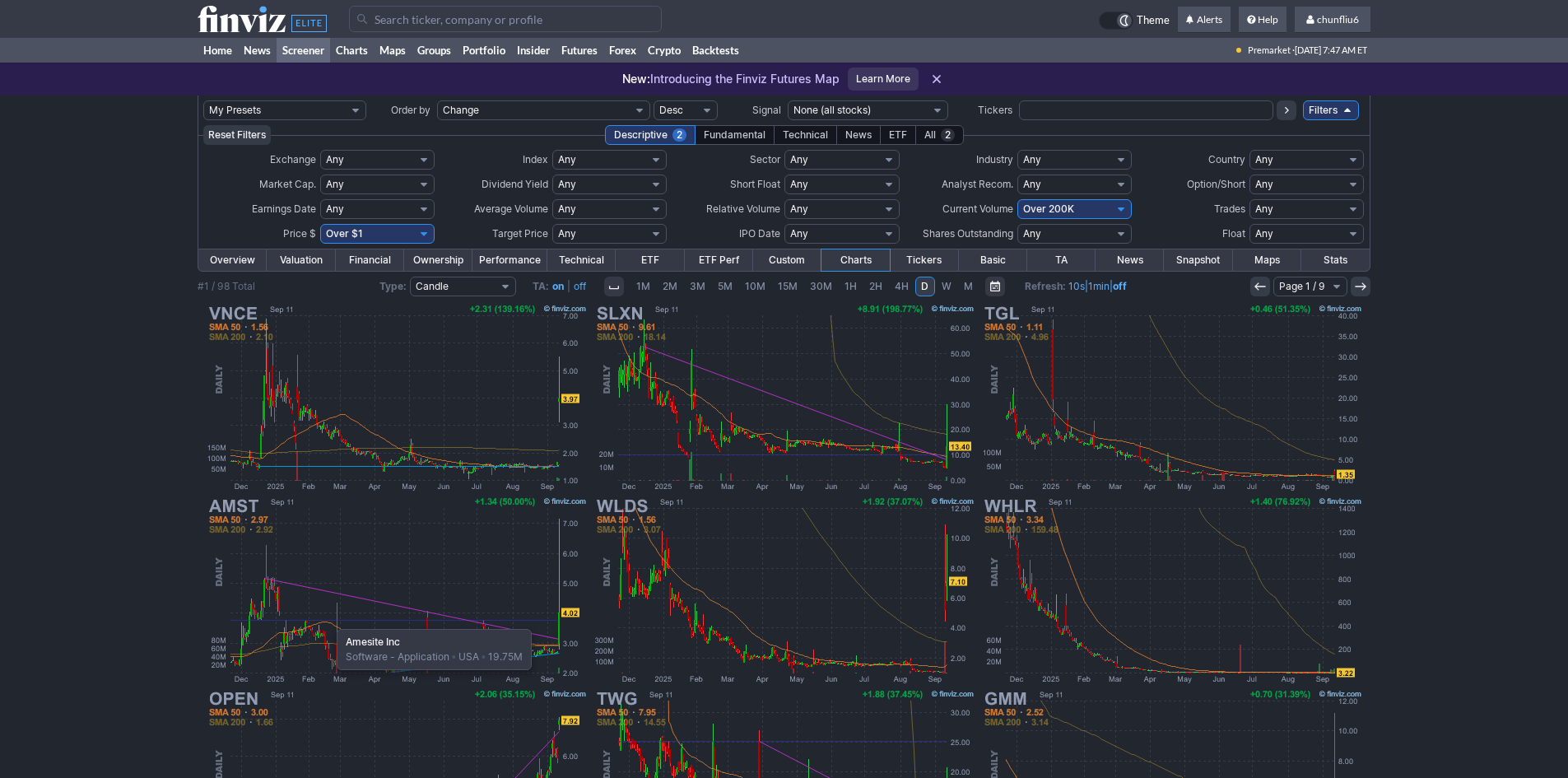
click at [329, 620] on img at bounding box center [397, 589] width 385 height 192
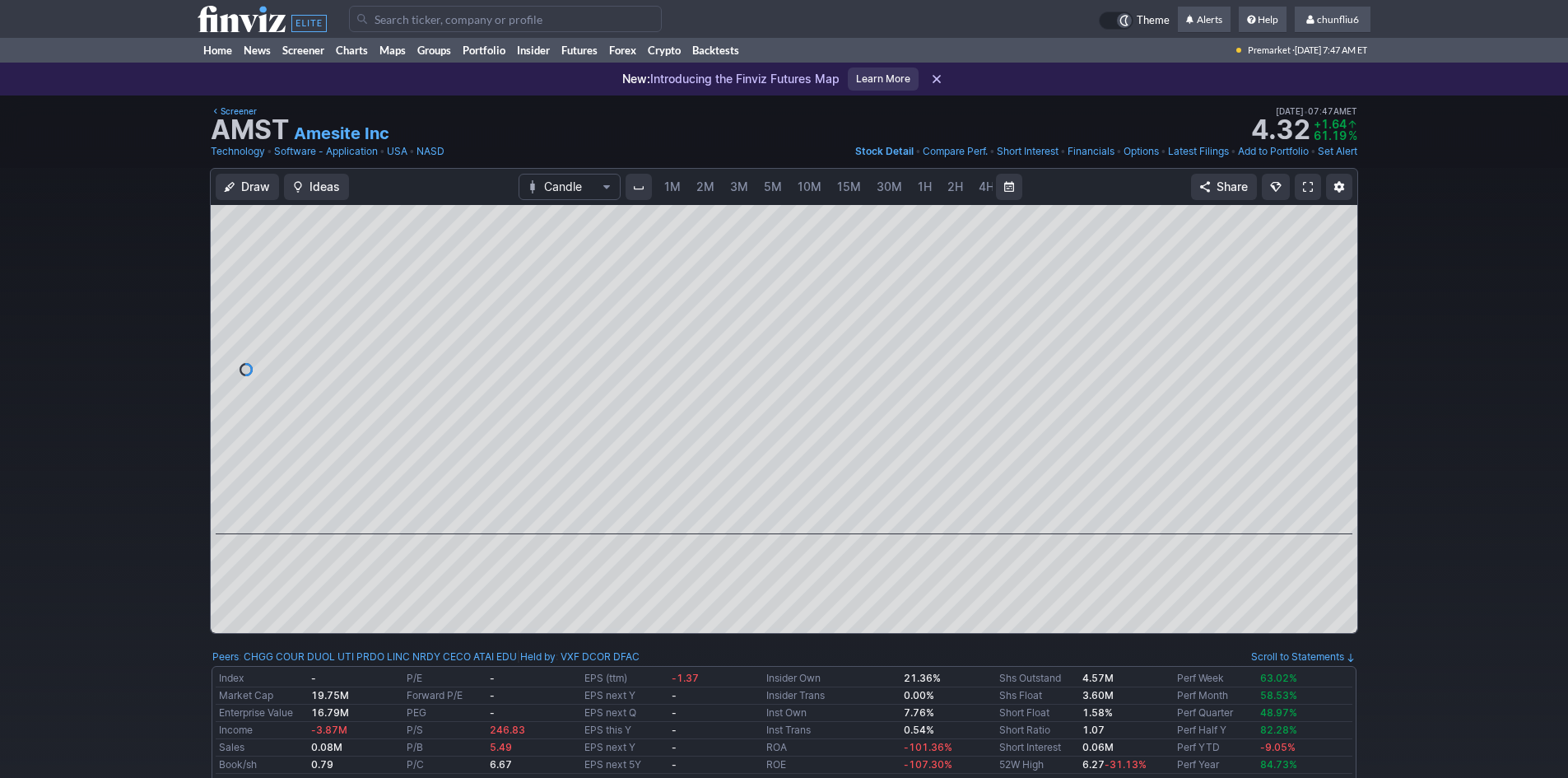
scroll to position [0, 89]
click at [1308, 181] on span at bounding box center [1307, 186] width 10 height 13
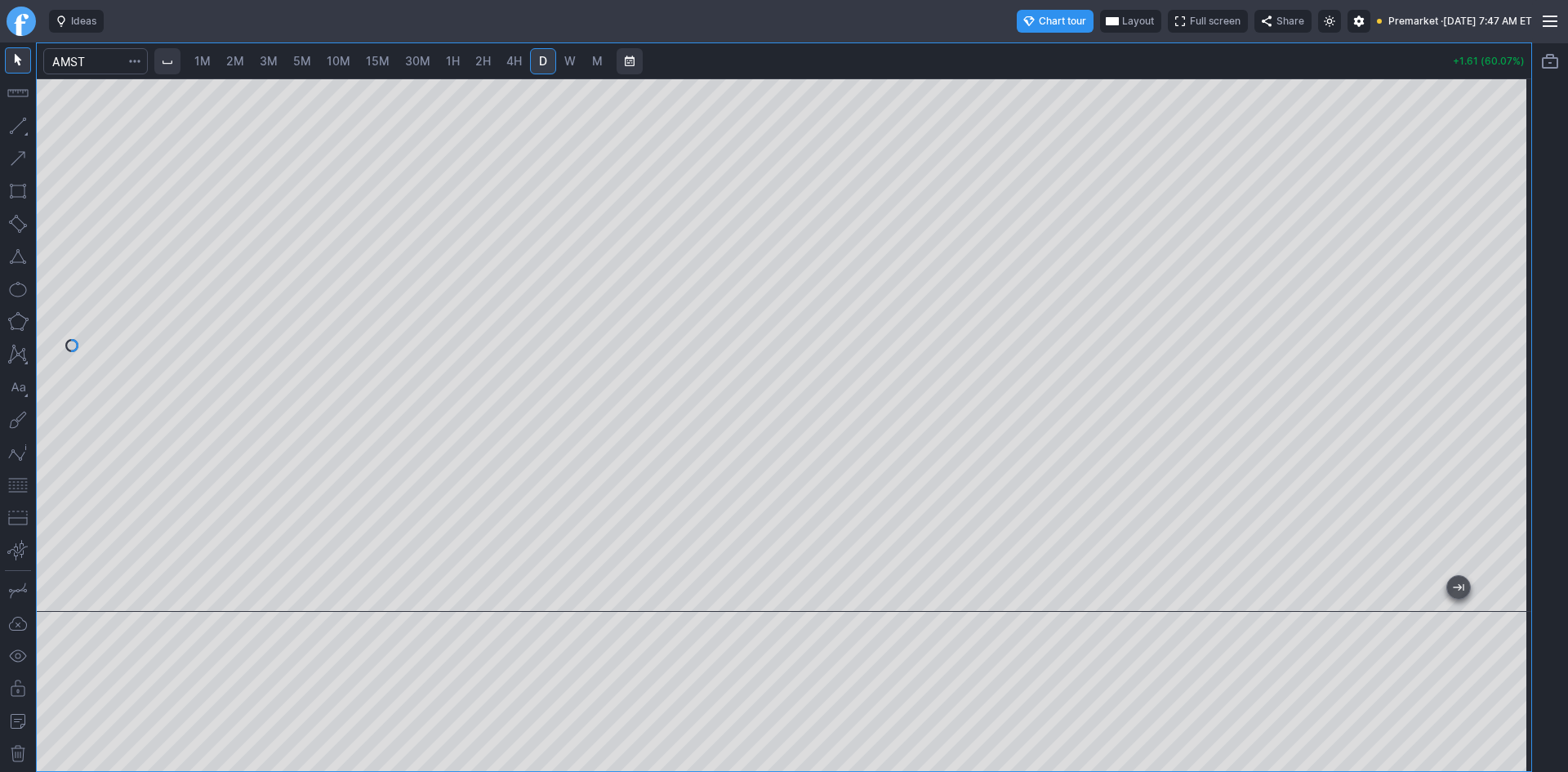
click at [1122, 16] on span "Layout" at bounding box center [1138, 21] width 32 height 16
click at [1068, 52] on button "Layout" at bounding box center [1062, 53] width 23 height 23
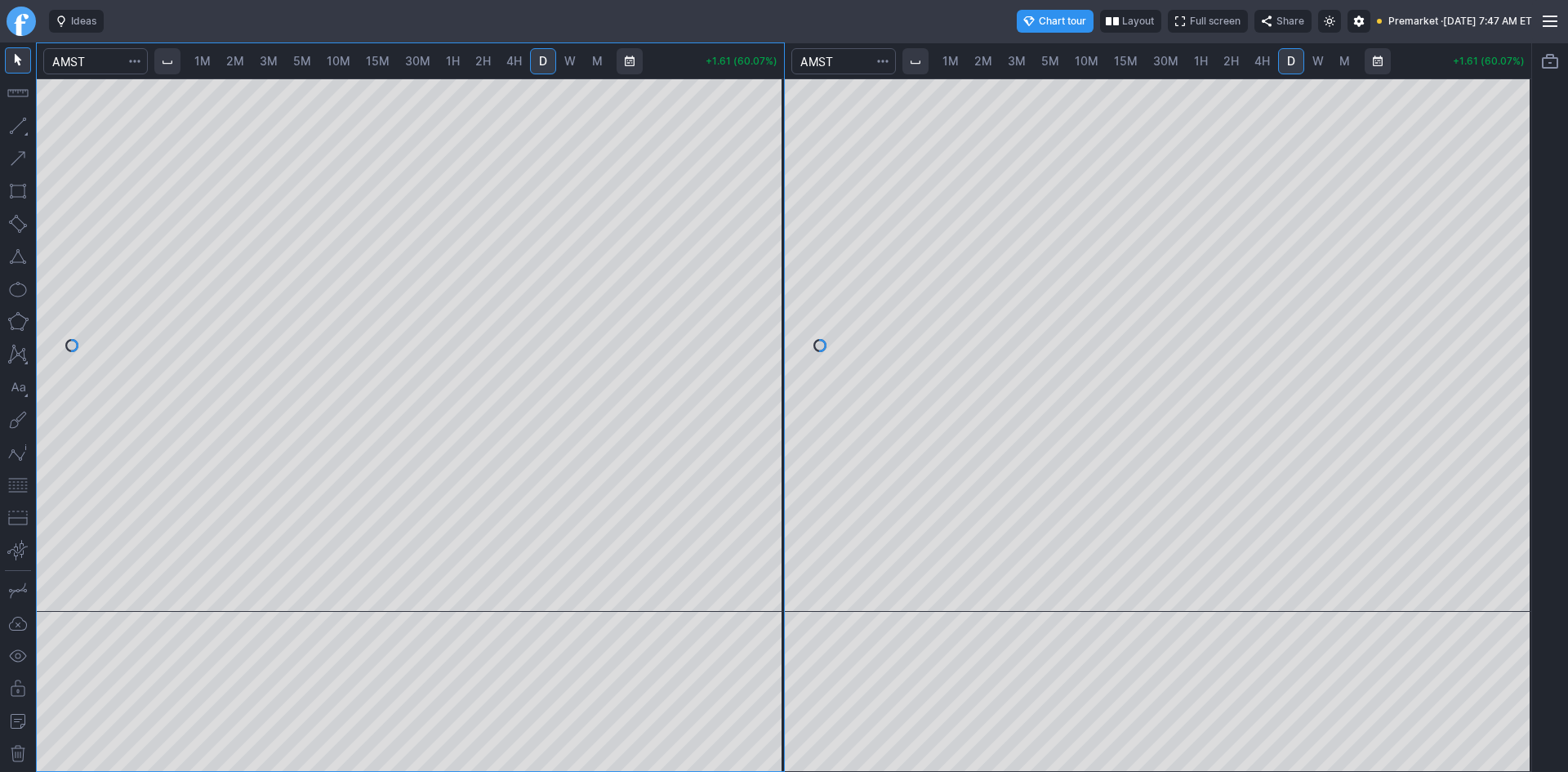
drag, startPoint x: 1508, startPoint y: 259, endPoint x: 1511, endPoint y: 363, distance: 104.0
click at [1511, 363] on div at bounding box center [1514, 341] width 35 height 492
click at [983, 62] on span "2M" at bounding box center [983, 61] width 18 height 14
click at [1060, 60] on link "5M" at bounding box center [1050, 60] width 33 height 26
drag, startPoint x: 1266, startPoint y: 593, endPoint x: 1567, endPoint y: 595, distance: 301.0
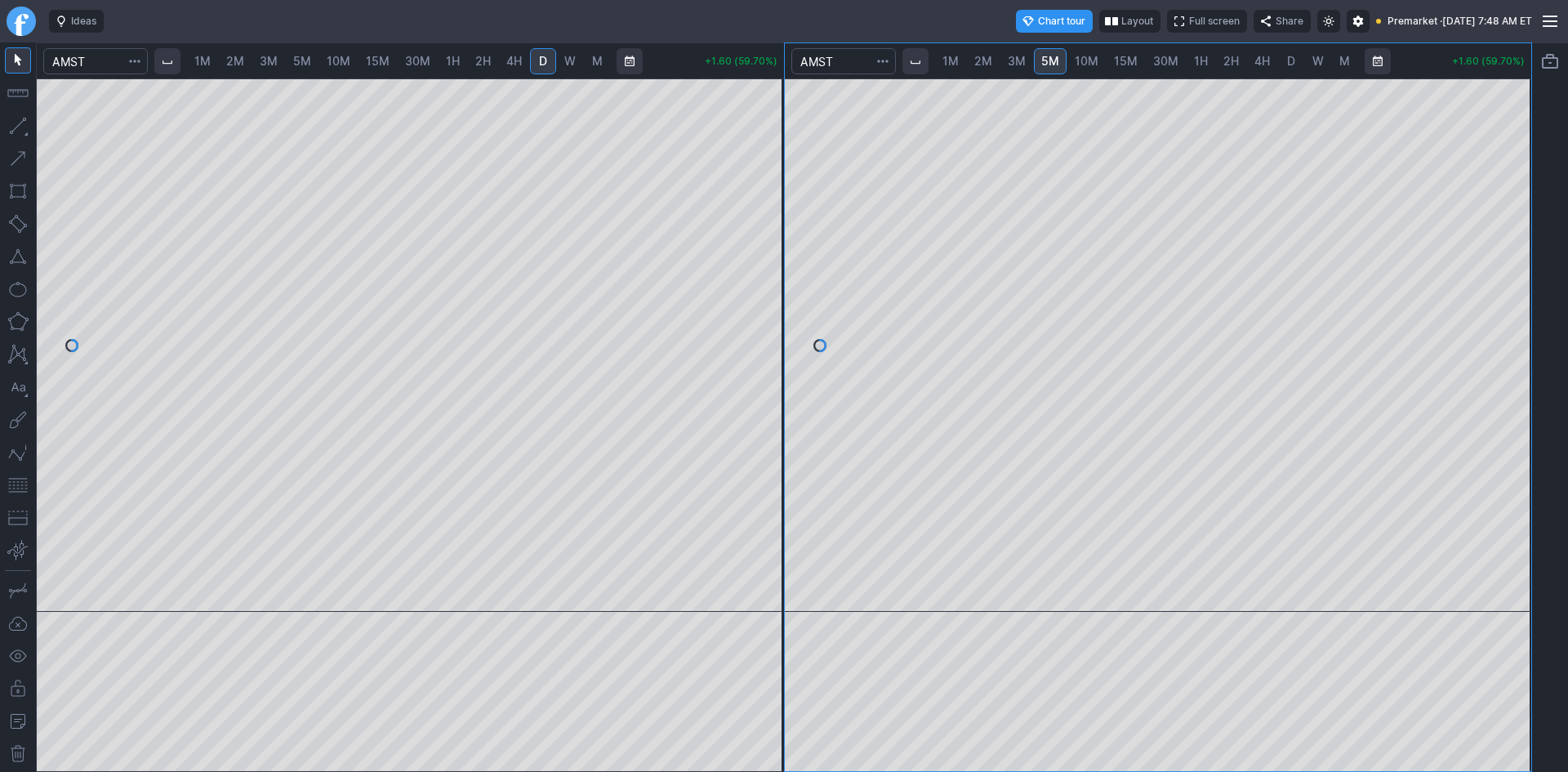
click at [1567, 595] on div "1M 2M 3M 5M 10M 15M 30M 1H 2H 4H D W M +1.60 (59.70%) 1M 2M 3M 5M 10M 15M 30M 1…" at bounding box center [784, 407] width 1568 height 729
click at [1480, 583] on div at bounding box center [1158, 345] width 747 height 533
drag, startPoint x: 1533, startPoint y: 265, endPoint x: 1516, endPoint y: 358, distance: 94.5
click at [1516, 358] on div "1M 2M 3M 5M 10M 15M 30M 1H 2H 4H D W M +1.49 (55.60%) 1M 2M 3M 5M 10M 15M 30M 1…" at bounding box center [784, 407] width 1568 height 729
drag, startPoint x: 1504, startPoint y: 320, endPoint x: 1508, endPoint y: 412, distance: 92.1
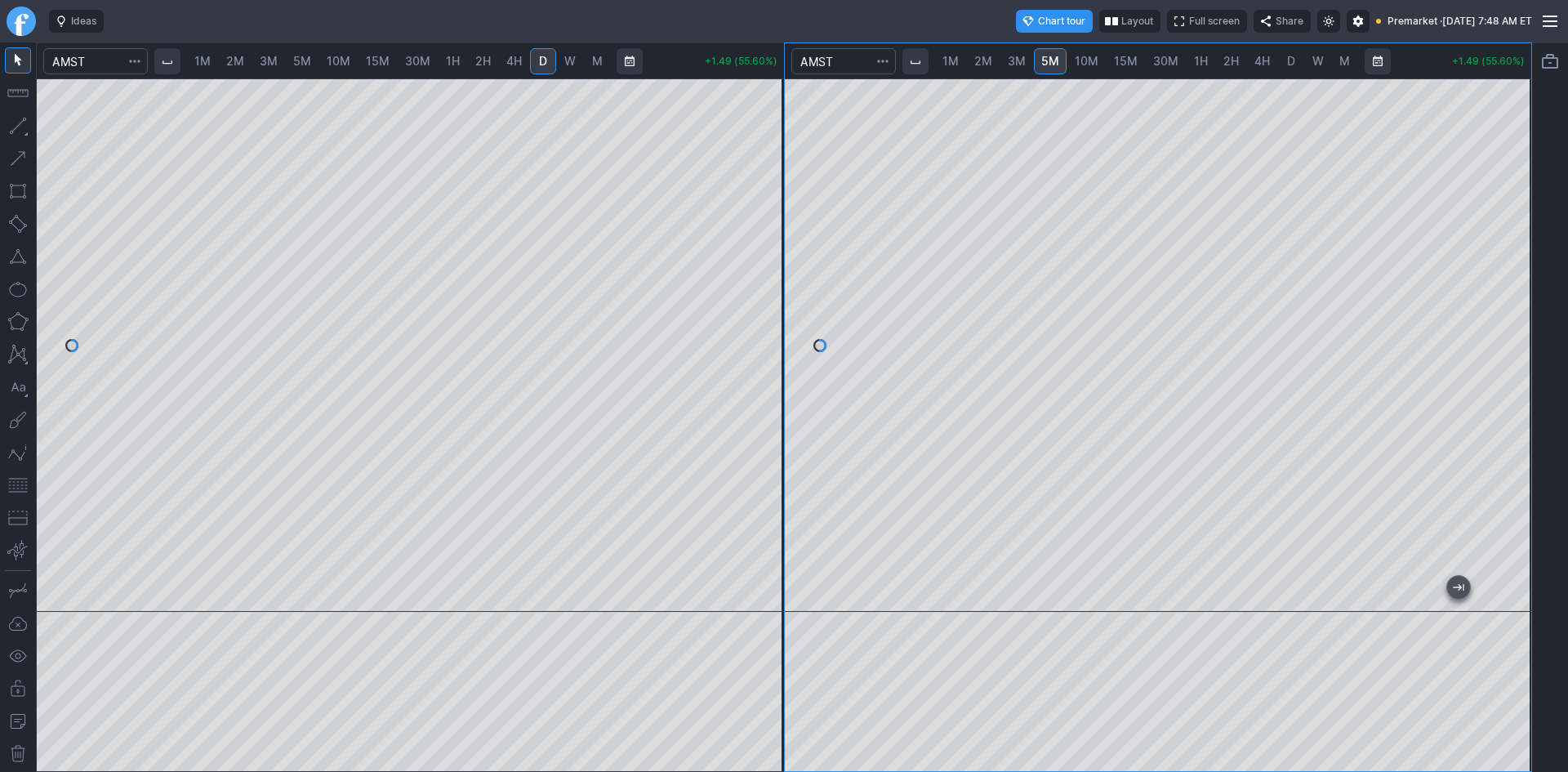
click at [1508, 412] on div at bounding box center [1514, 341] width 35 height 492
click at [207, 68] on span "1M" at bounding box center [203, 61] width 16 height 16
drag, startPoint x: 768, startPoint y: 214, endPoint x: 766, endPoint y: 267, distance: 53.0
click at [766, 267] on div at bounding box center [767, 341] width 35 height 492
click at [7, 484] on button "button" at bounding box center [18, 484] width 26 height 26
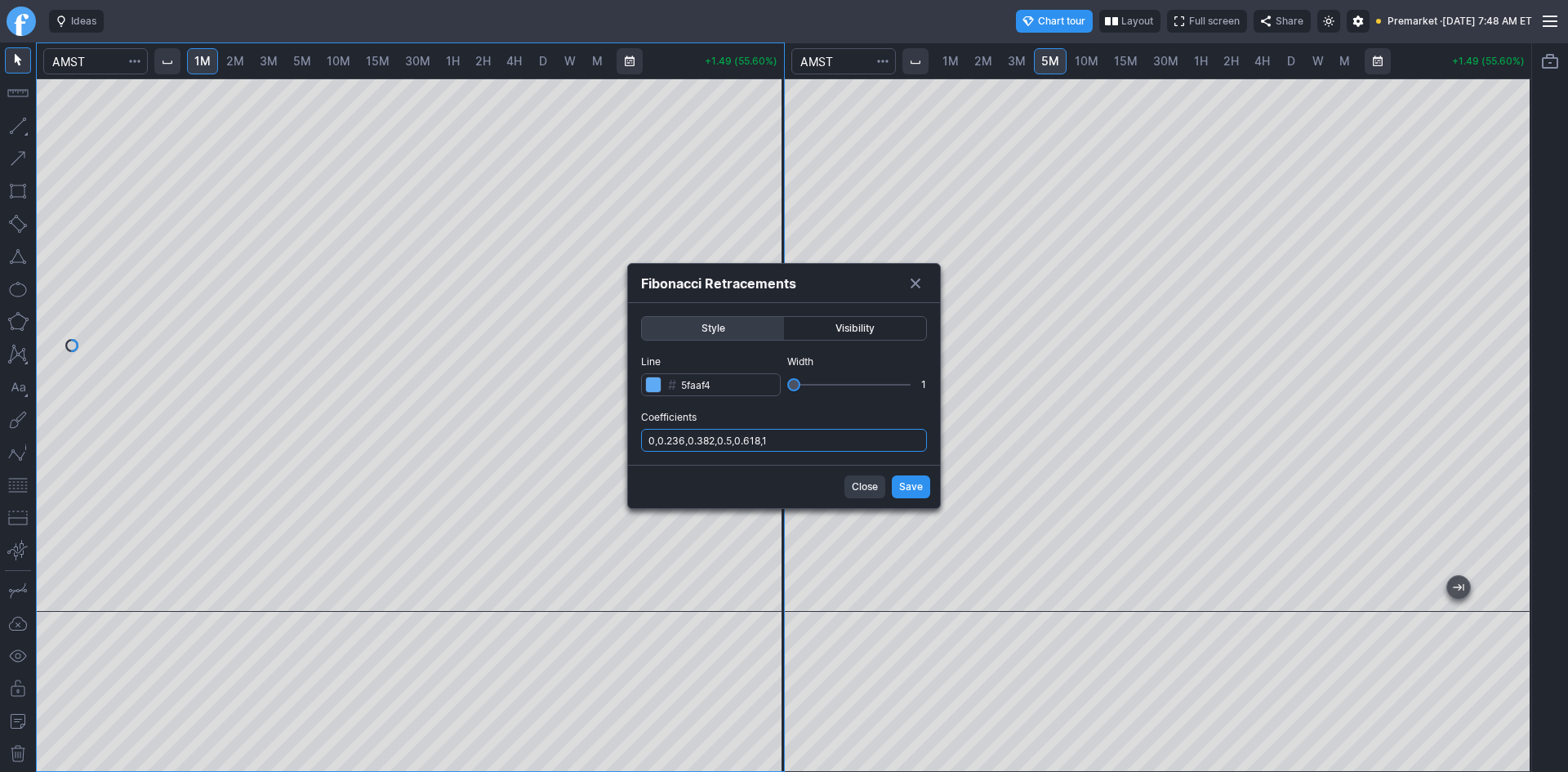
drag, startPoint x: 790, startPoint y: 433, endPoint x: 792, endPoint y: 441, distance: 8.2
click at [791, 437] on input "0,0.236,0.382,0.5,0.618,1" at bounding box center [784, 441] width 286 height 23
type input "0,0.236,0.382,0.5,0.618,1,.786"
click at [904, 484] on span "Save" at bounding box center [911, 487] width 24 height 16
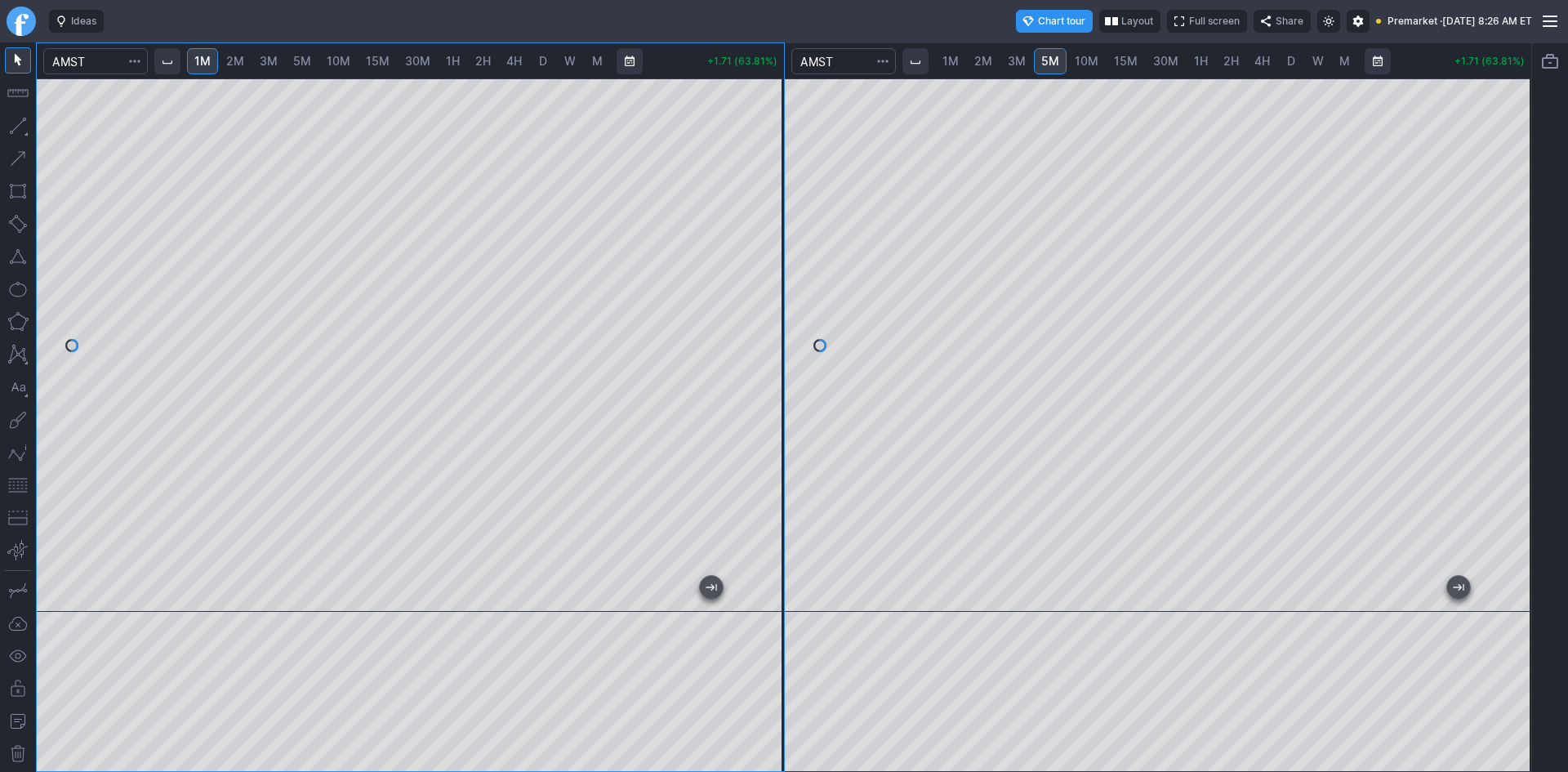
drag, startPoint x: 763, startPoint y: 418, endPoint x: 763, endPoint y: 437, distance: 19.0
click at [763, 437] on div at bounding box center [767, 341] width 35 height 492
click at [768, 350] on div at bounding box center [767, 341] width 35 height 492
click at [15, 480] on button "button" at bounding box center [18, 484] width 26 height 26
drag, startPoint x: 1519, startPoint y: 320, endPoint x: 1525, endPoint y: 275, distance: 45.4
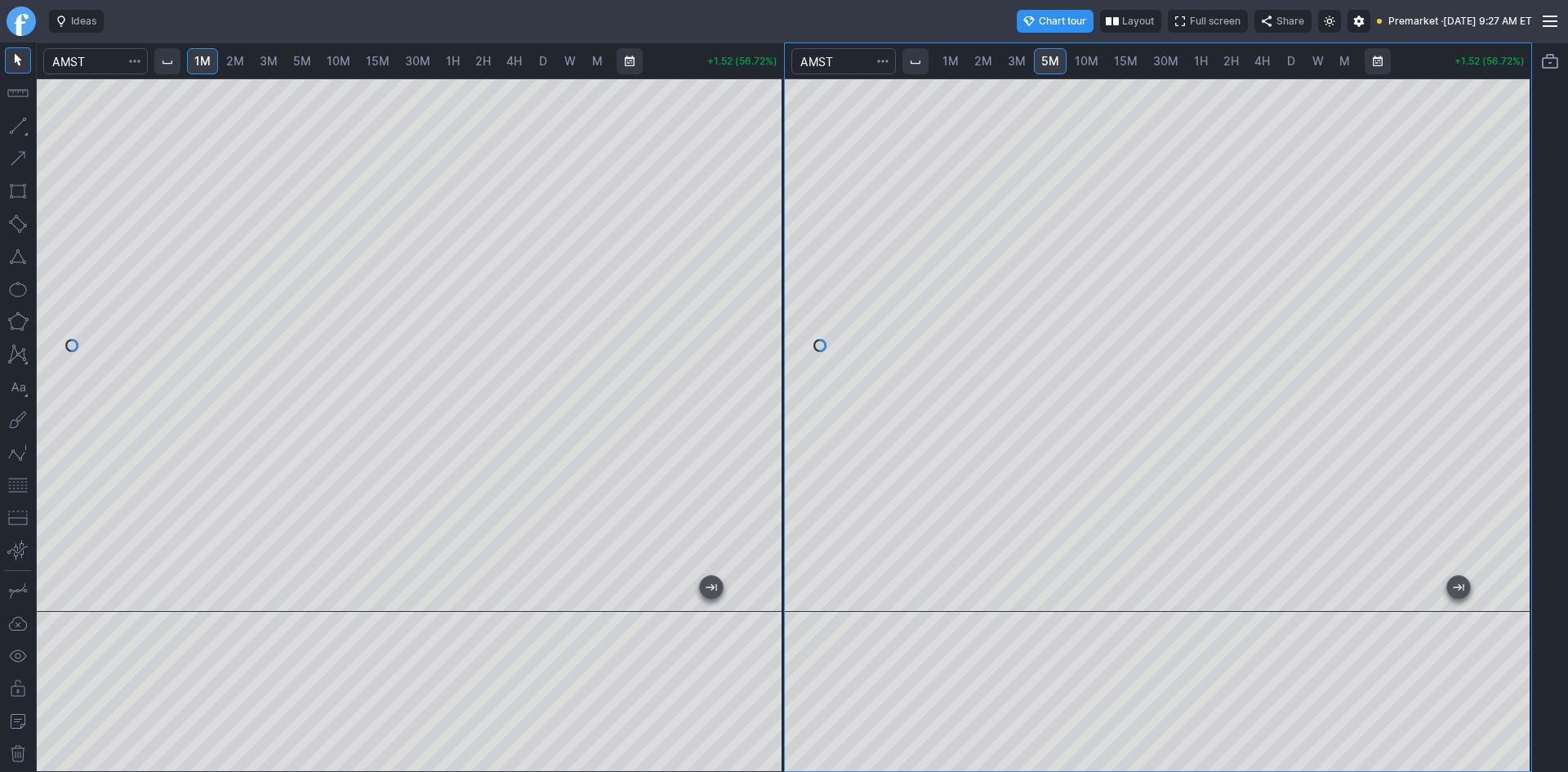
click at [1525, 275] on div at bounding box center [1514, 341] width 35 height 492
drag, startPoint x: 760, startPoint y: 378, endPoint x: 757, endPoint y: 296, distance: 82.1
click at [757, 296] on div at bounding box center [767, 341] width 35 height 492
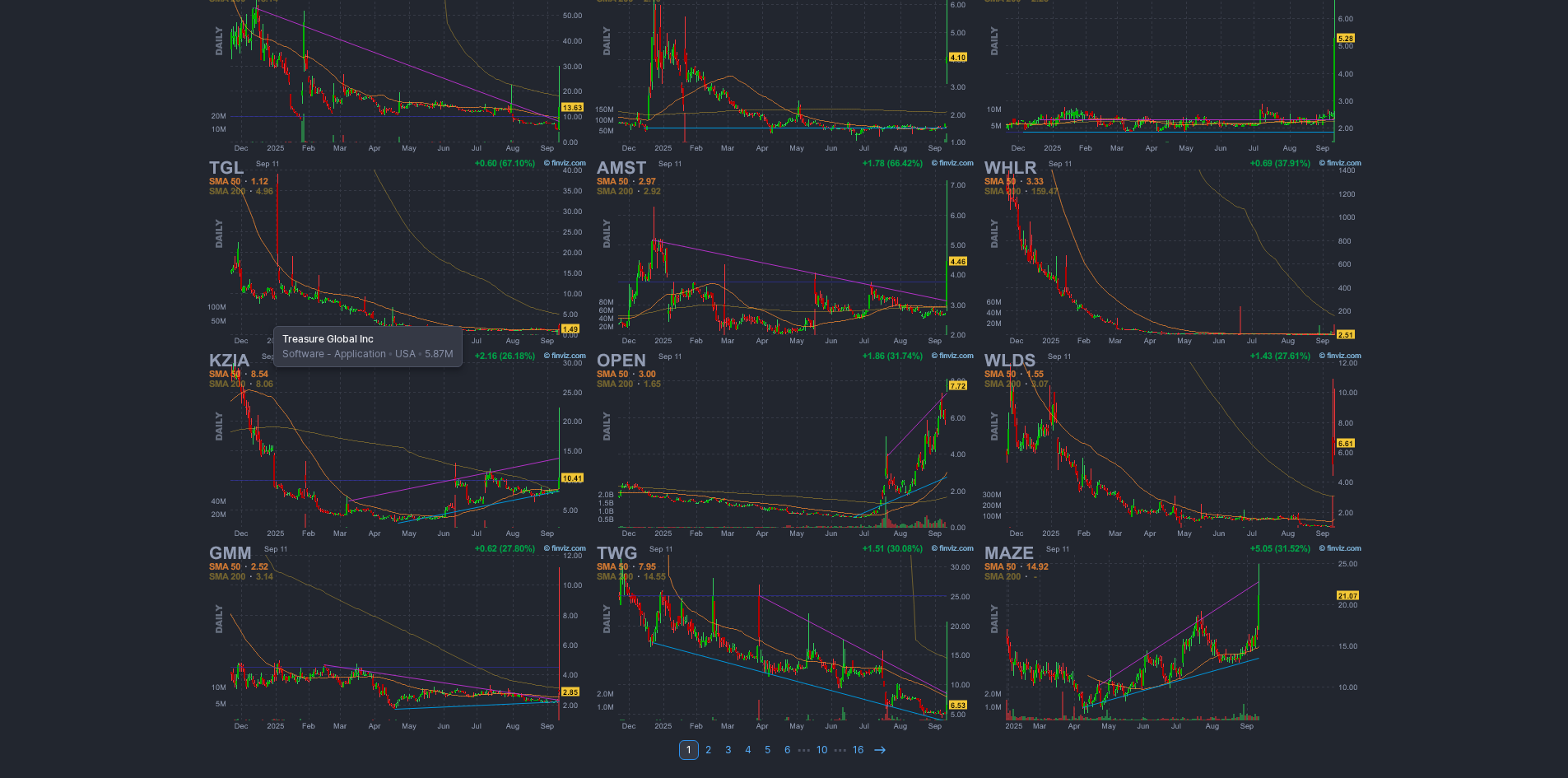
scroll to position [256, 0]
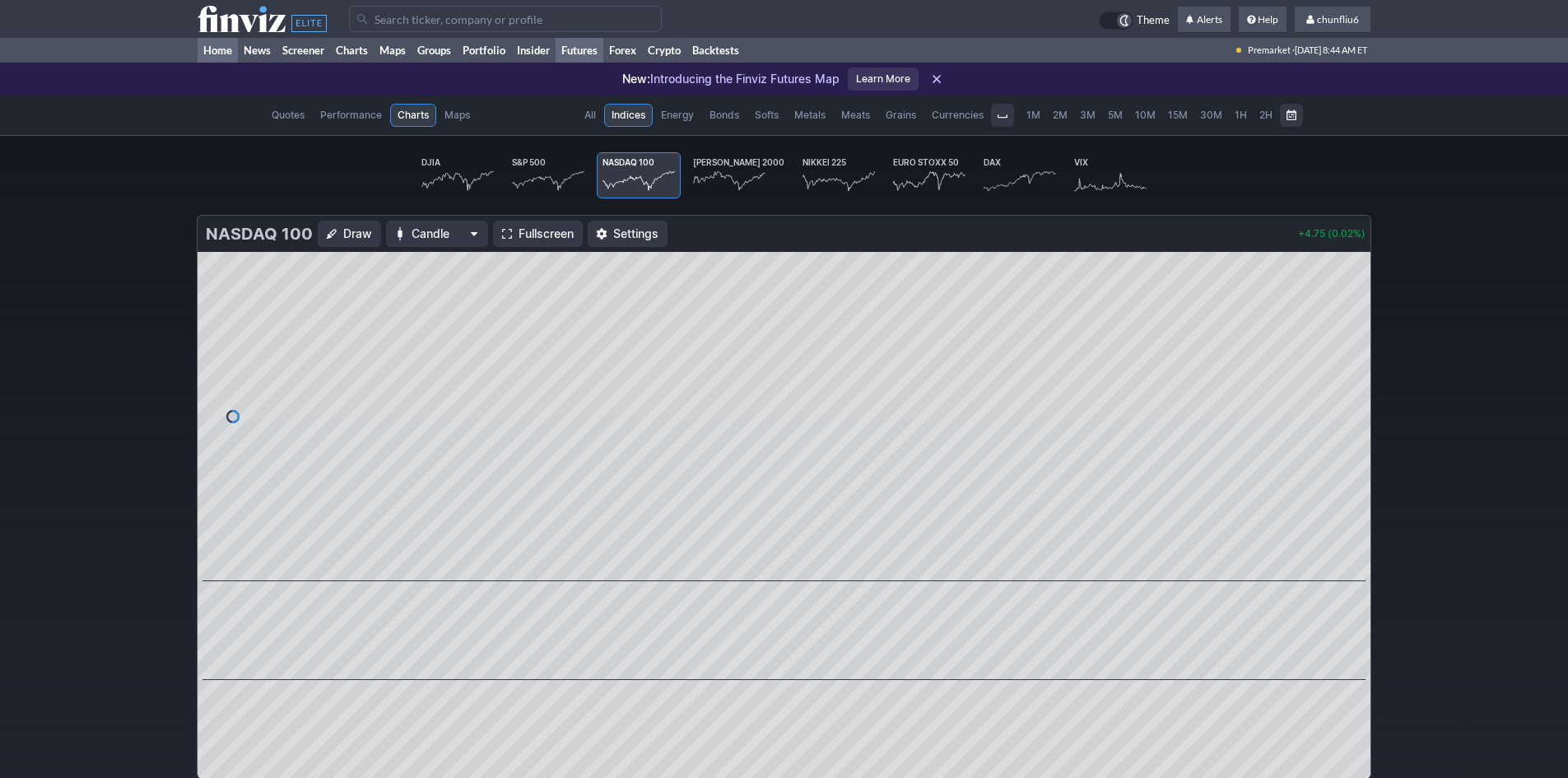
scroll to position [0, 102]
drag, startPoint x: 0, startPoint y: 0, endPoint x: 212, endPoint y: 44, distance: 216.5
click at [212, 44] on link "Home" at bounding box center [218, 50] width 40 height 25
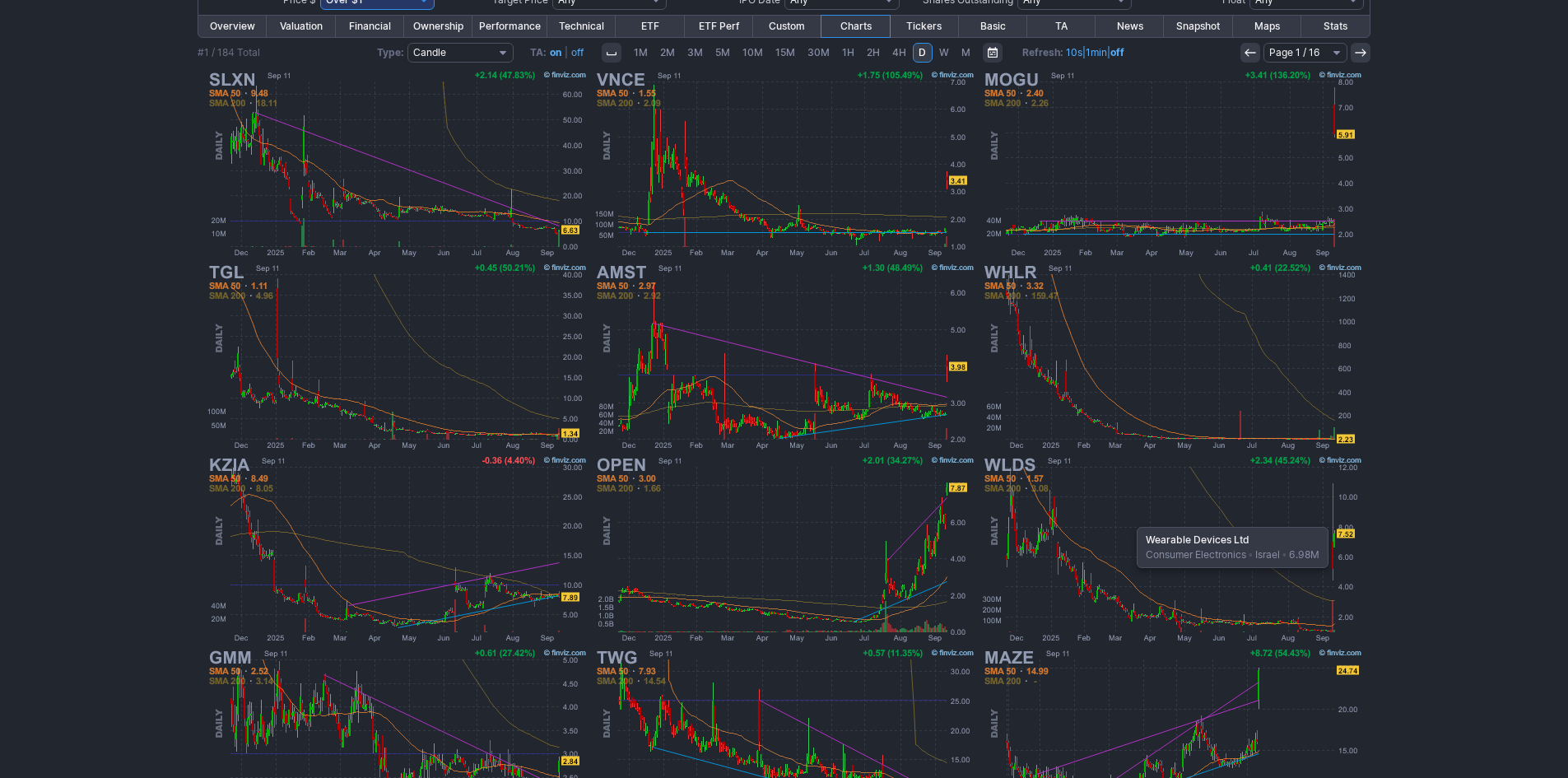
scroll to position [91, 0]
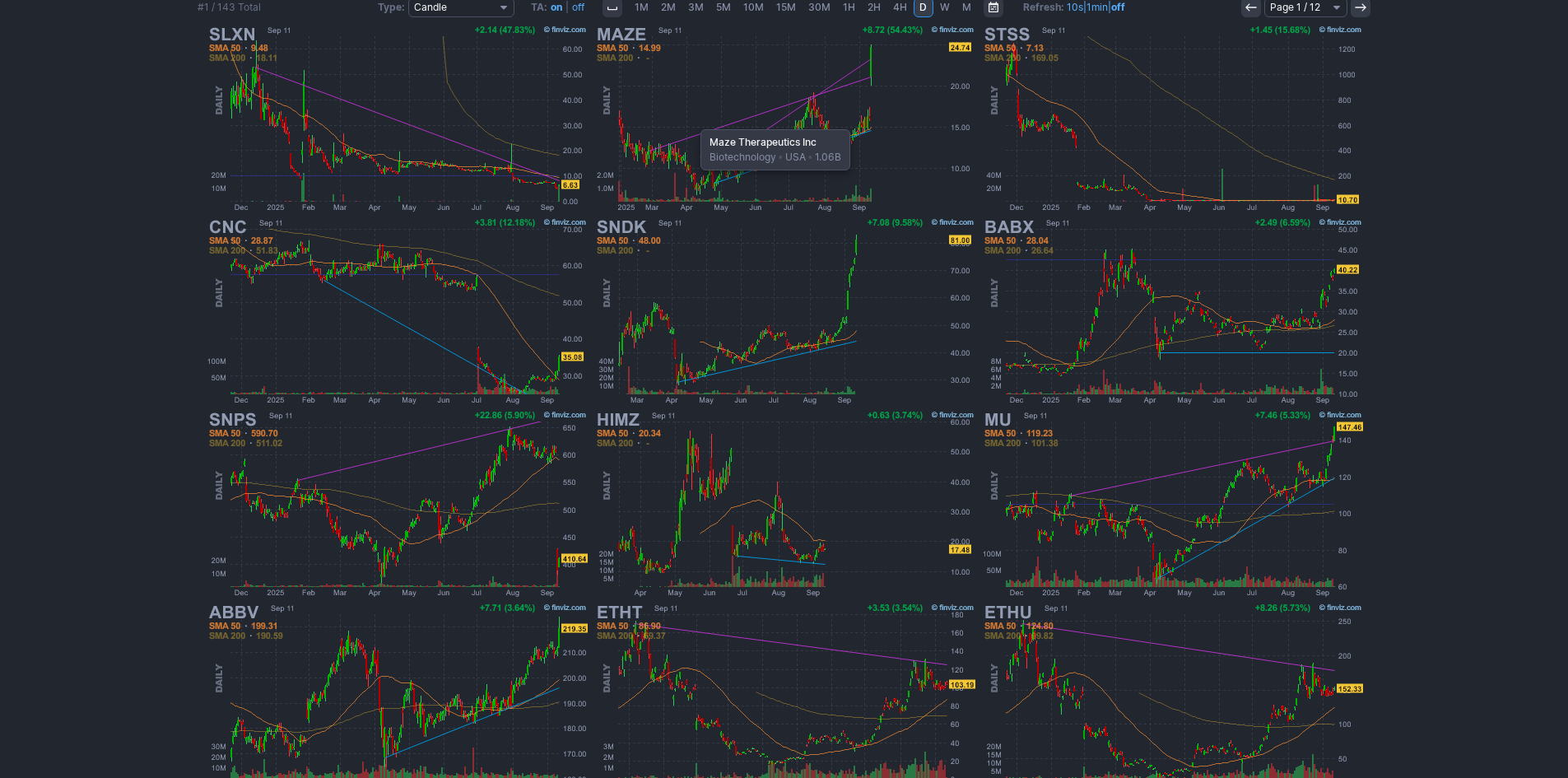
scroll to position [174, 0]
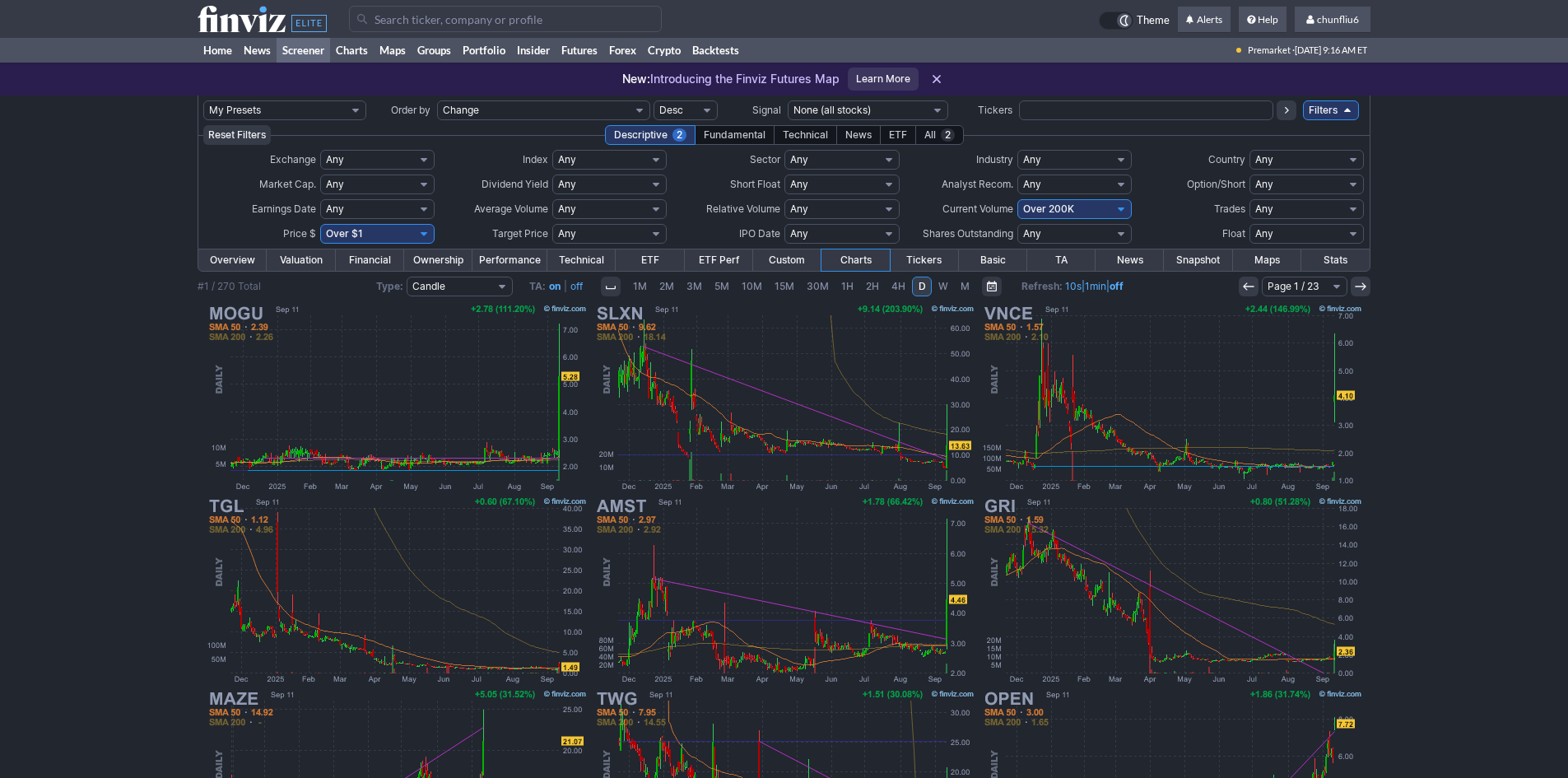
click at [452, 20] on input "Search" at bounding box center [505, 18] width 313 height 26
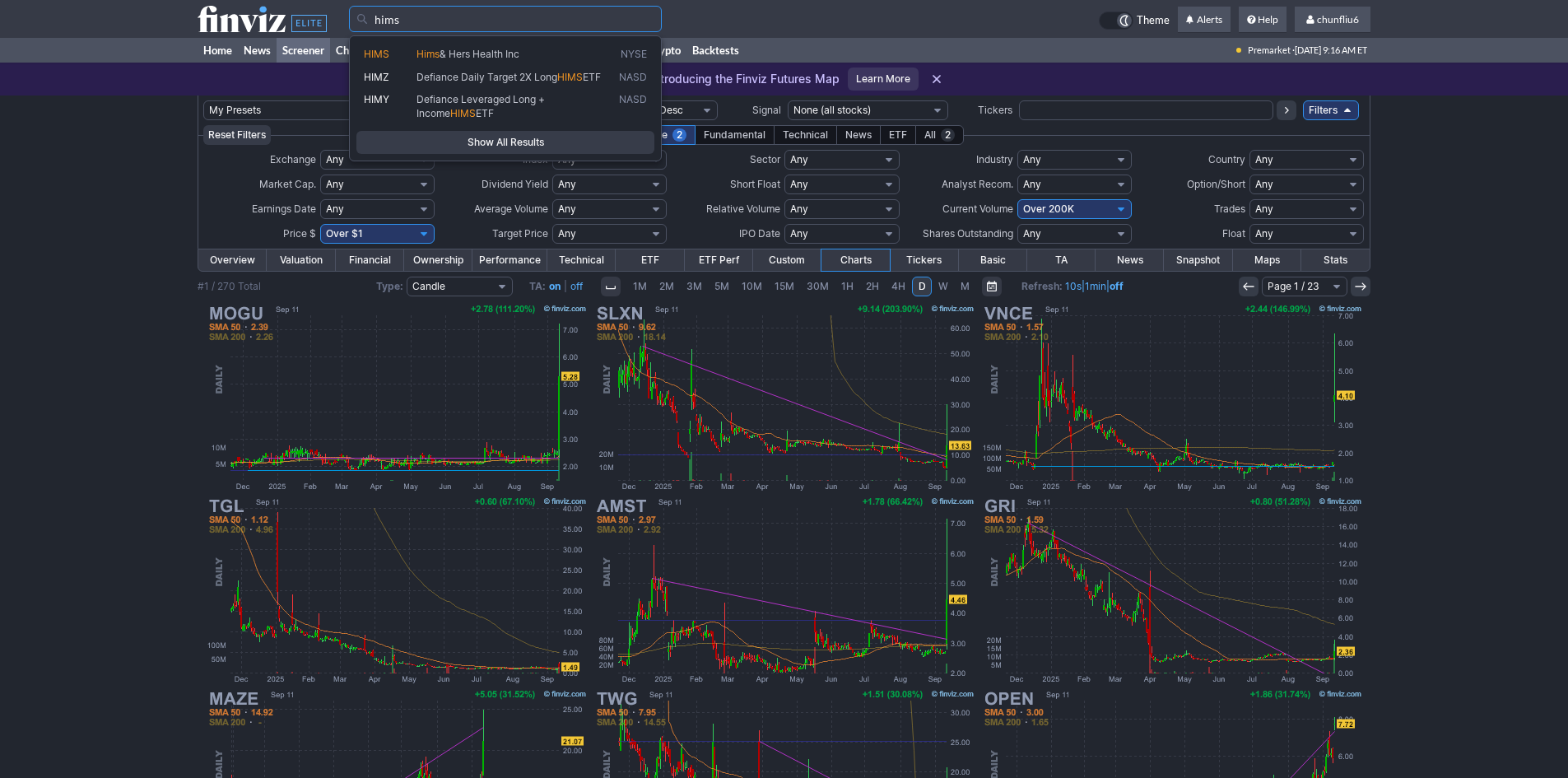
type input "hims"
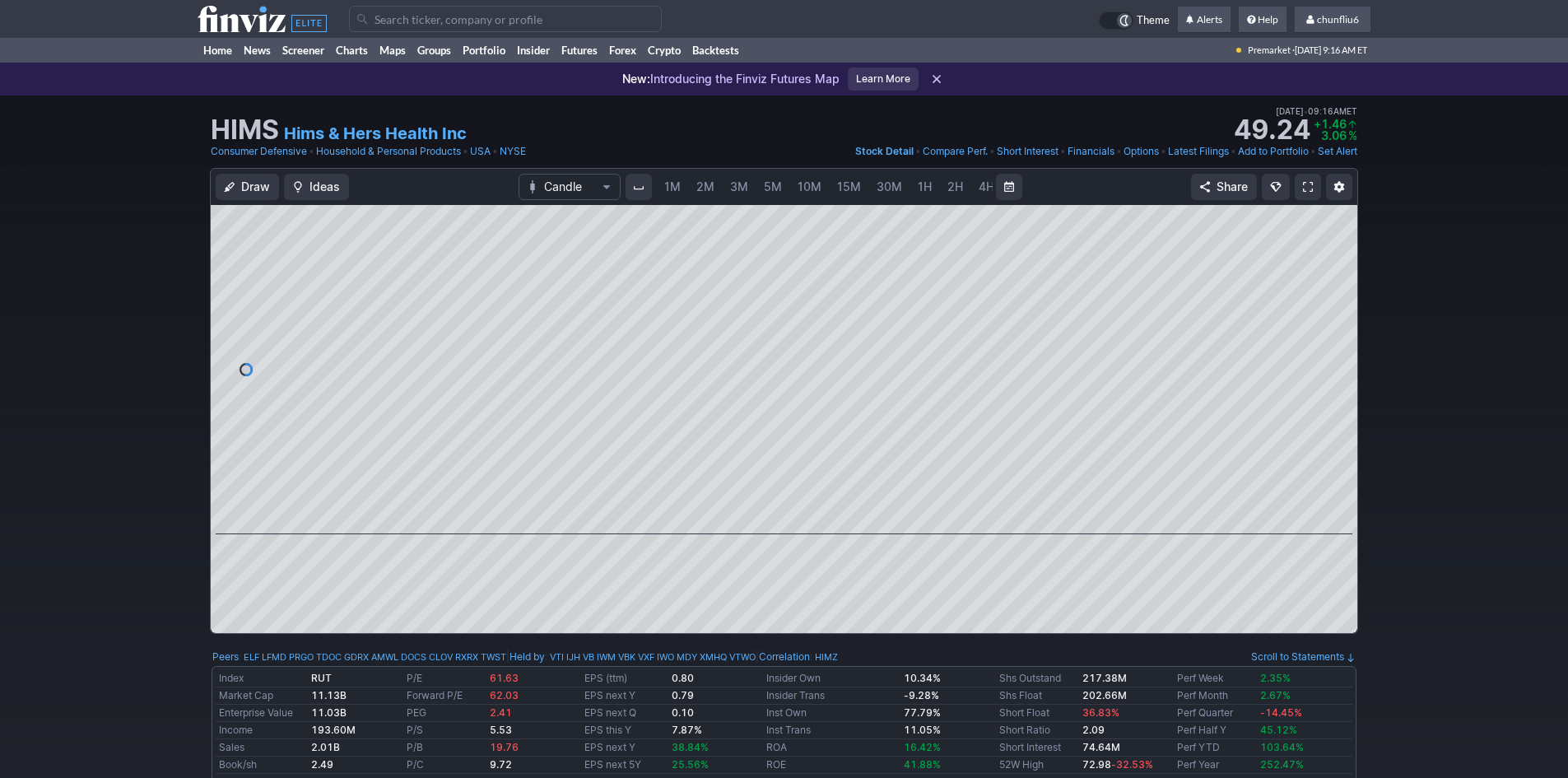
scroll to position [0, 89]
click at [683, 191] on span "5M" at bounding box center [684, 186] width 18 height 14
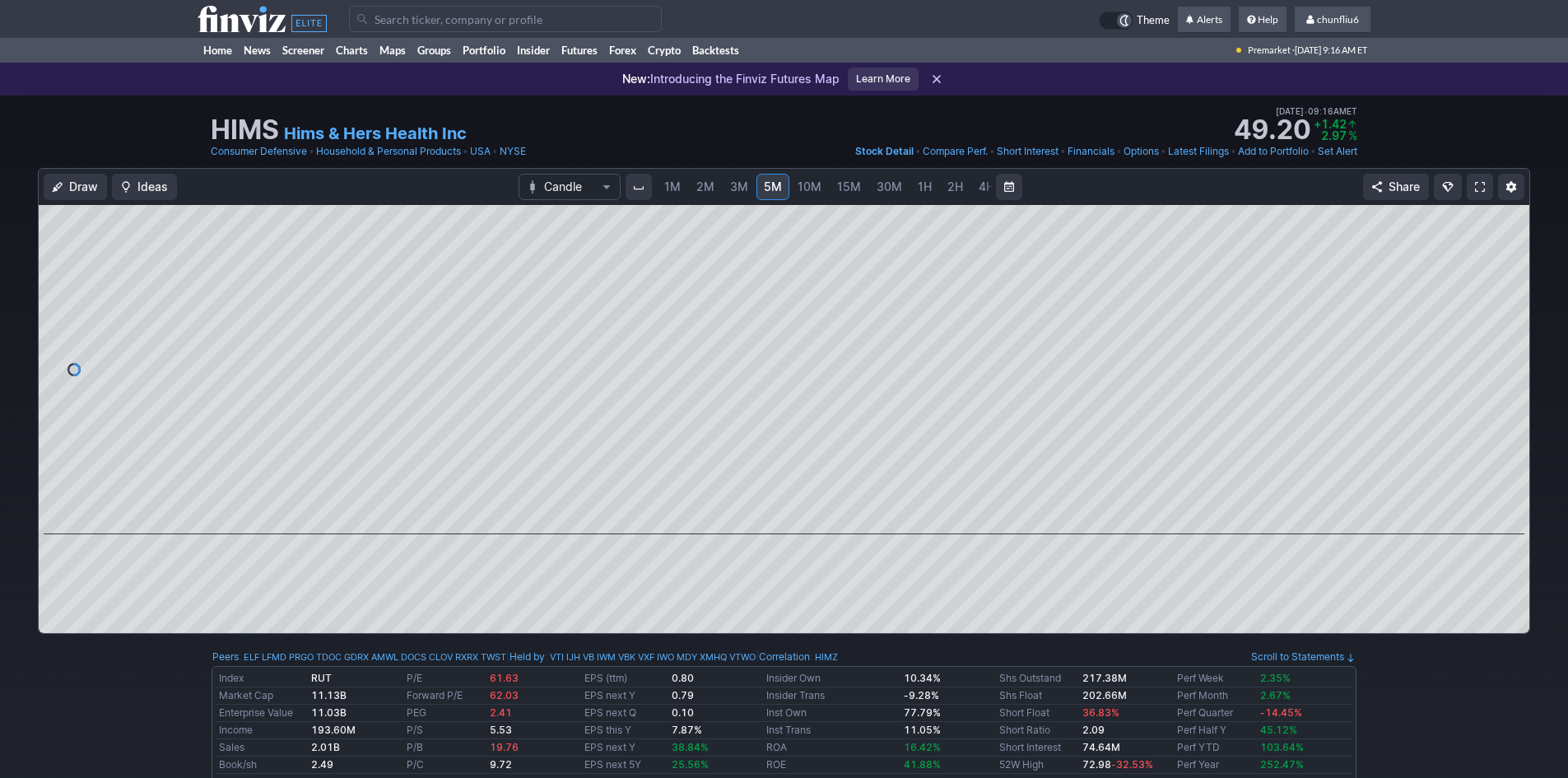
click at [1475, 186] on span at bounding box center [1479, 186] width 10 height 13
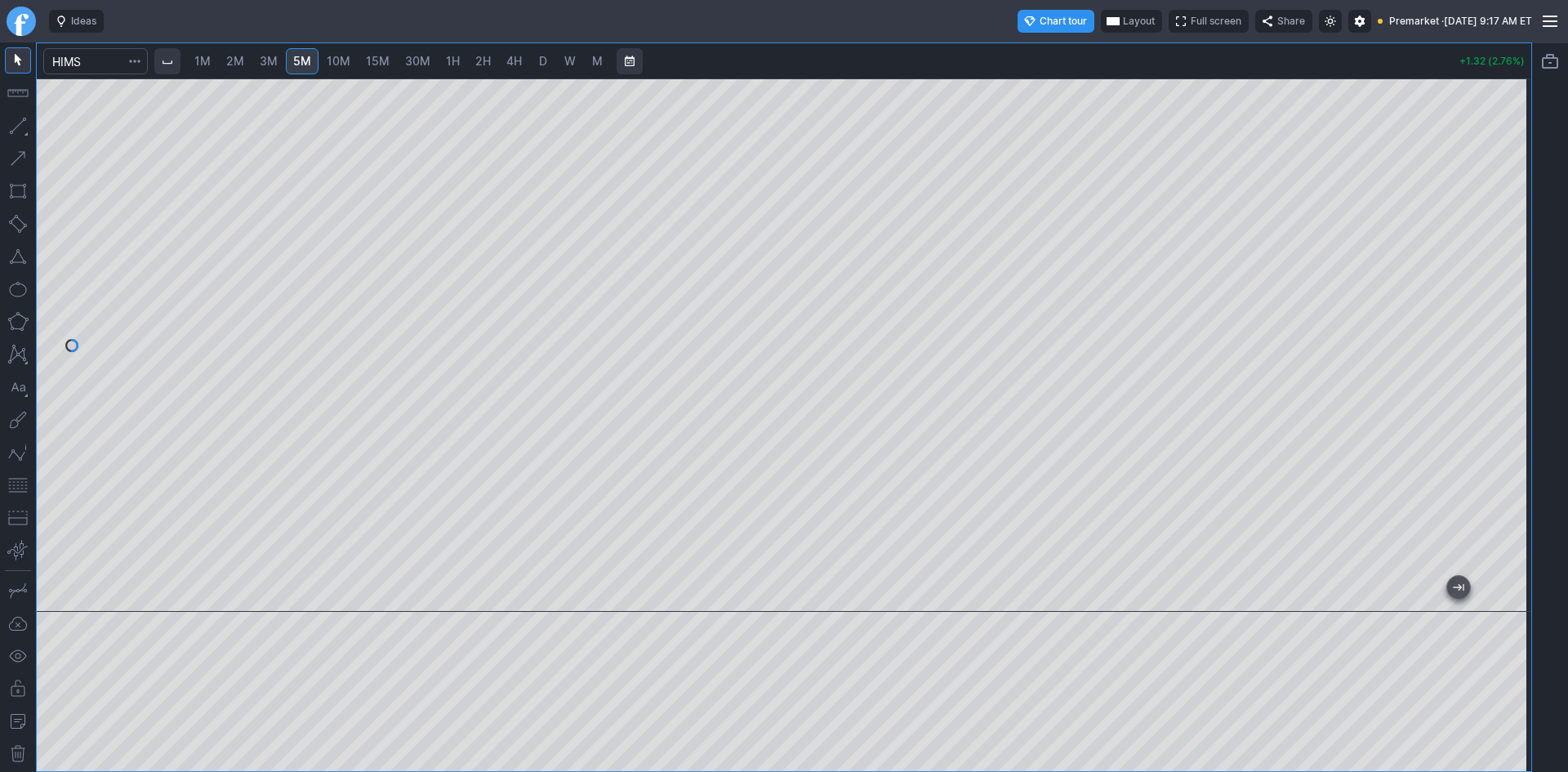
click at [207, 66] on span "1M" at bounding box center [203, 61] width 16 height 14
click at [1492, 330] on div at bounding box center [784, 345] width 1494 height 533
click at [6, 488] on button "button" at bounding box center [18, 484] width 26 height 26
drag, startPoint x: 1510, startPoint y: 220, endPoint x: 1519, endPoint y: 254, distance: 35.2
click at [1519, 254] on div at bounding box center [1514, 341] width 35 height 492
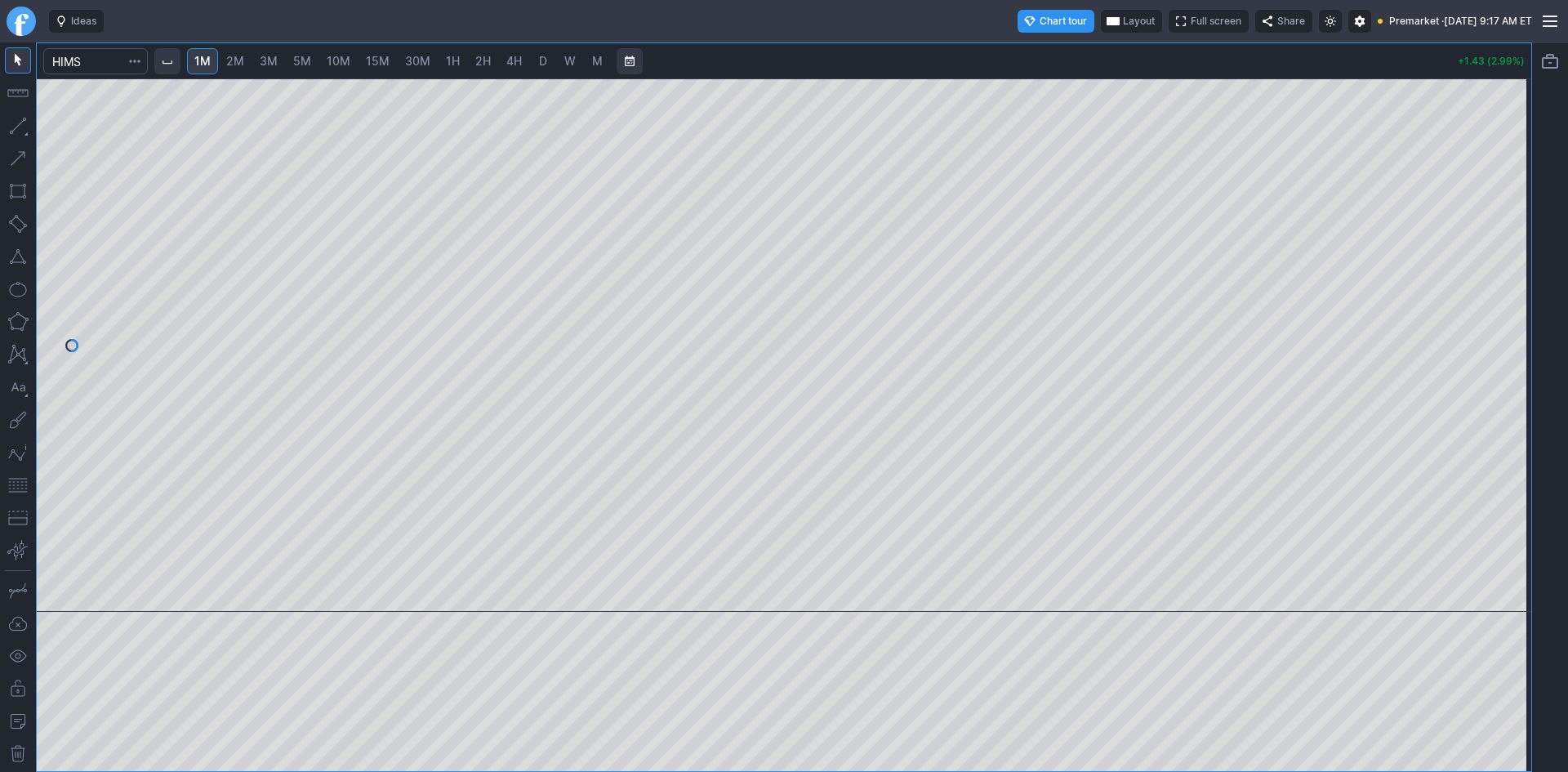
click at [1304, 47] on div "1M 2M 3M 5M 10M 15M 30M 1H 2H 4H D W M +1.43 (2.99%)" at bounding box center [784, 407] width 1494 height 728
drag, startPoint x: 1519, startPoint y: 179, endPoint x: 1508, endPoint y: 227, distance: 49.2
click at [1508, 227] on div at bounding box center [1514, 341] width 35 height 492
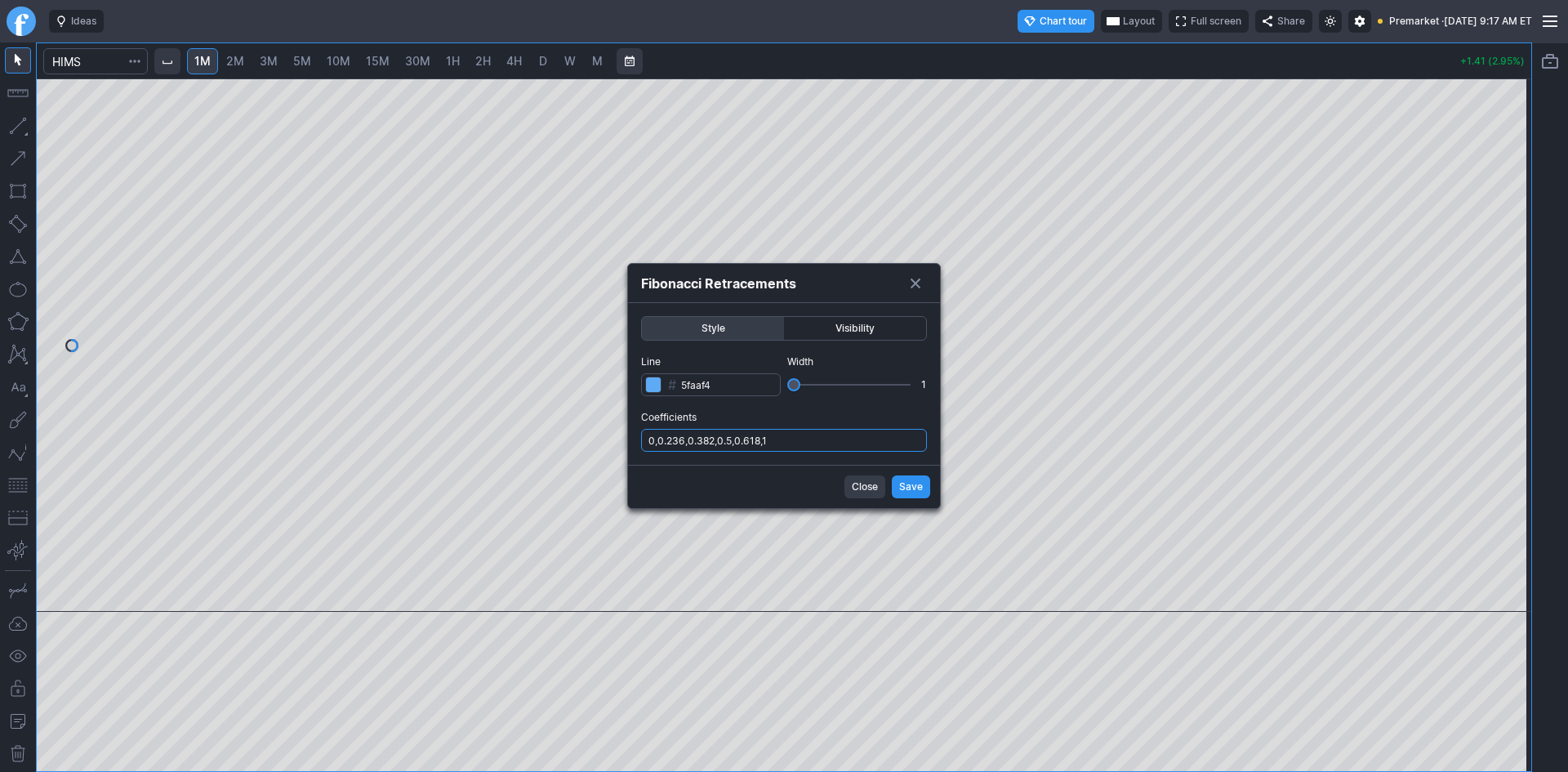
click at [842, 449] on input "0,0.236,0.382,0.5,0.618,1" at bounding box center [784, 441] width 286 height 23
type input "0,0.236,0.382,0.5,0.618,1,.786"
click at [903, 489] on span "Save" at bounding box center [911, 487] width 24 height 16
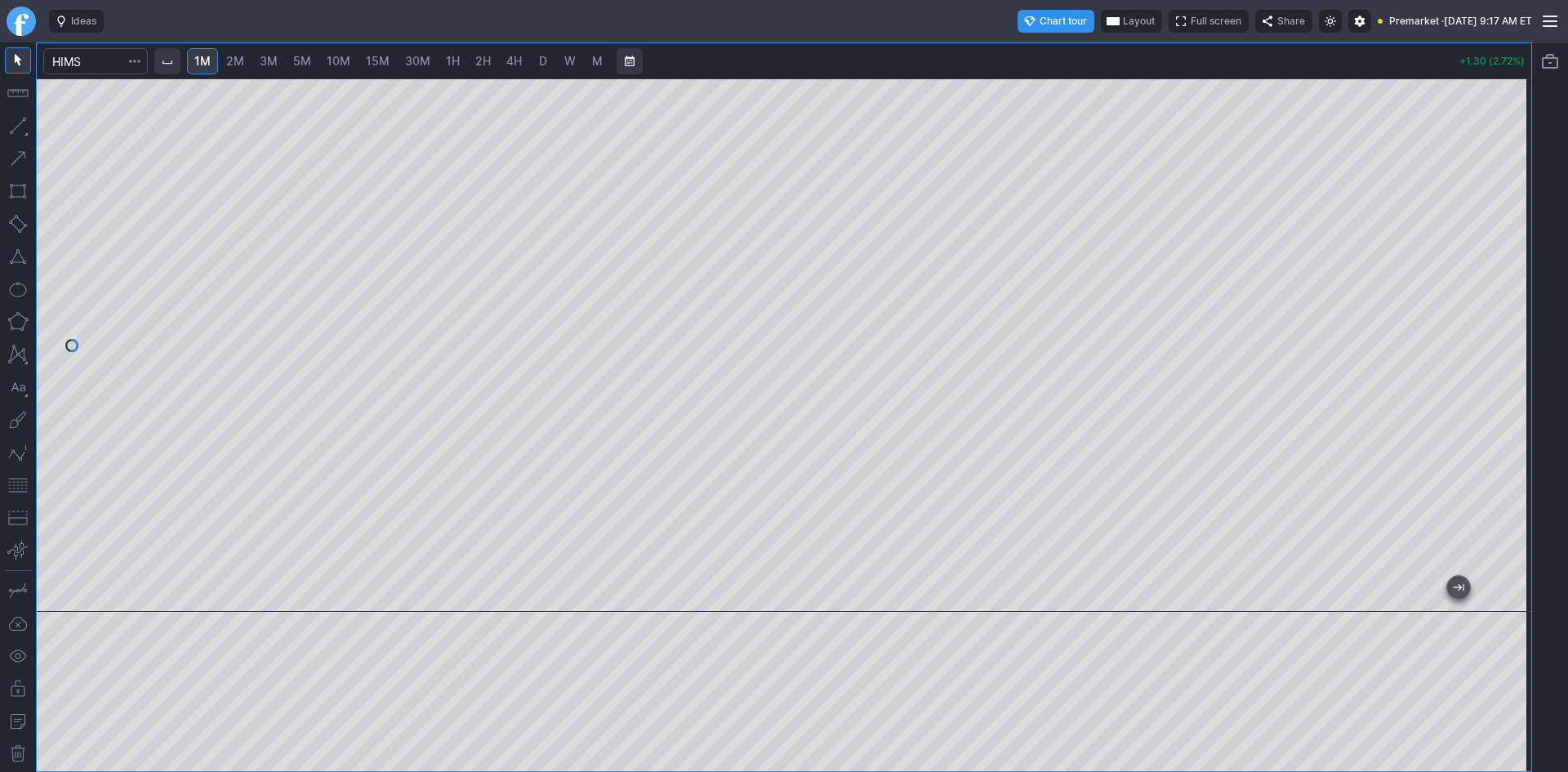
click at [1123, 18] on span "Layout" at bounding box center [1139, 21] width 32 height 16
click at [1061, 55] on button "Layout" at bounding box center [1063, 53] width 23 height 23
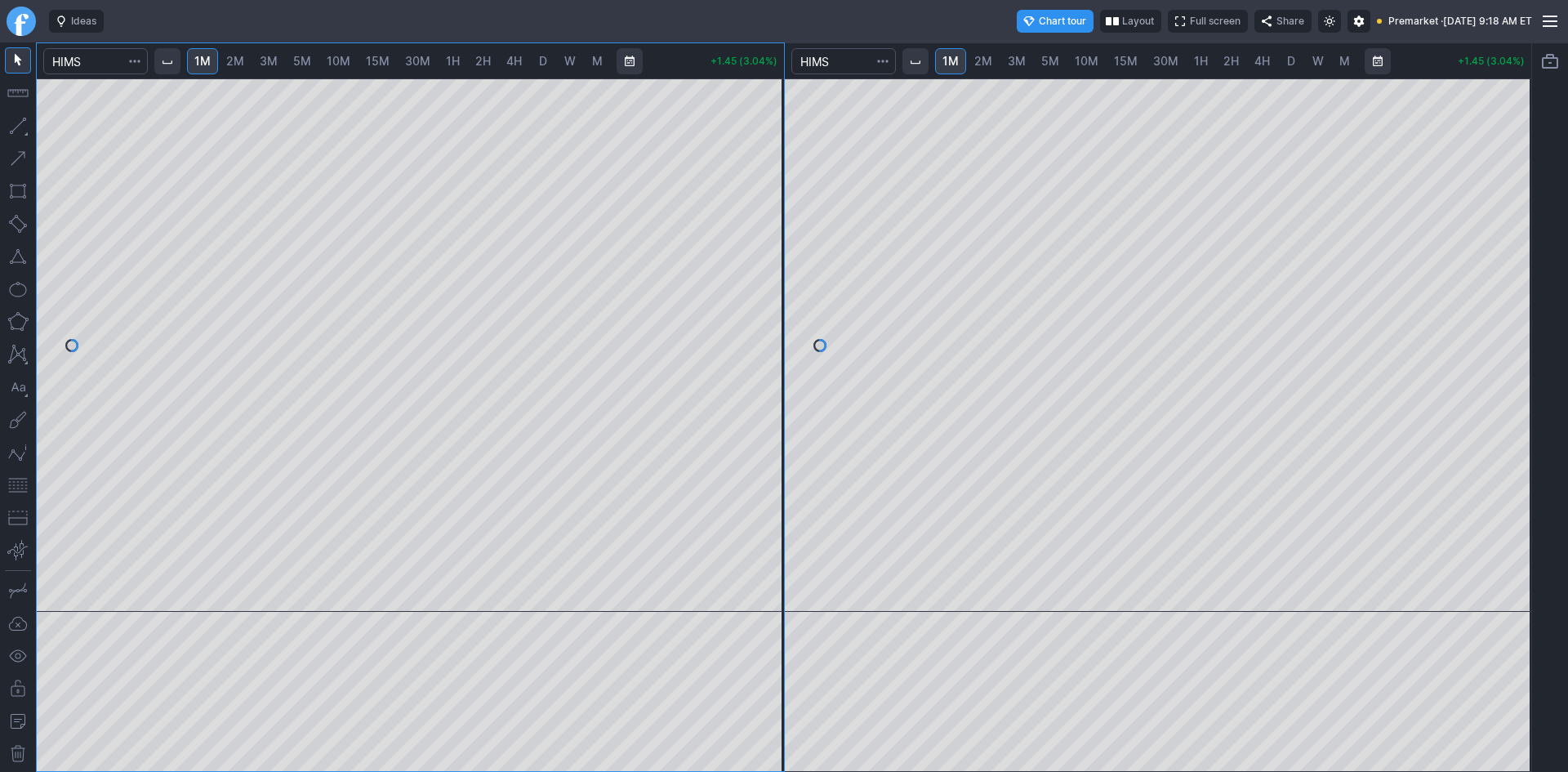
click at [1078, 56] on span "10M" at bounding box center [1086, 61] width 24 height 14
drag, startPoint x: 1528, startPoint y: 200, endPoint x: 1522, endPoint y: 343, distance: 143.1
click at [1522, 343] on div at bounding box center [1514, 341] width 35 height 492
click at [16, 484] on button "button" at bounding box center [18, 484] width 26 height 26
click at [1520, 340] on div at bounding box center [1514, 341] width 35 height 492
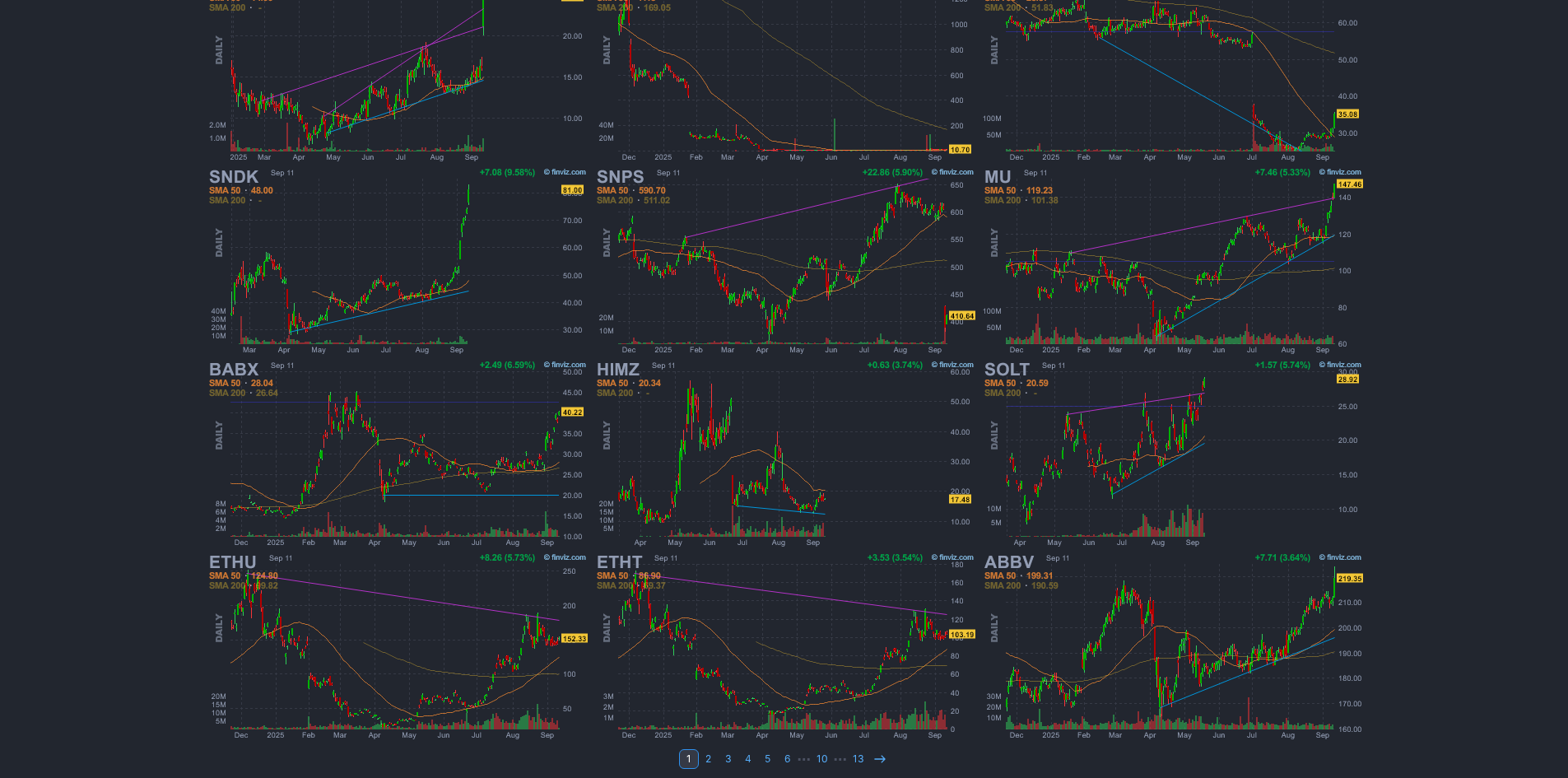
scroll to position [338, 0]
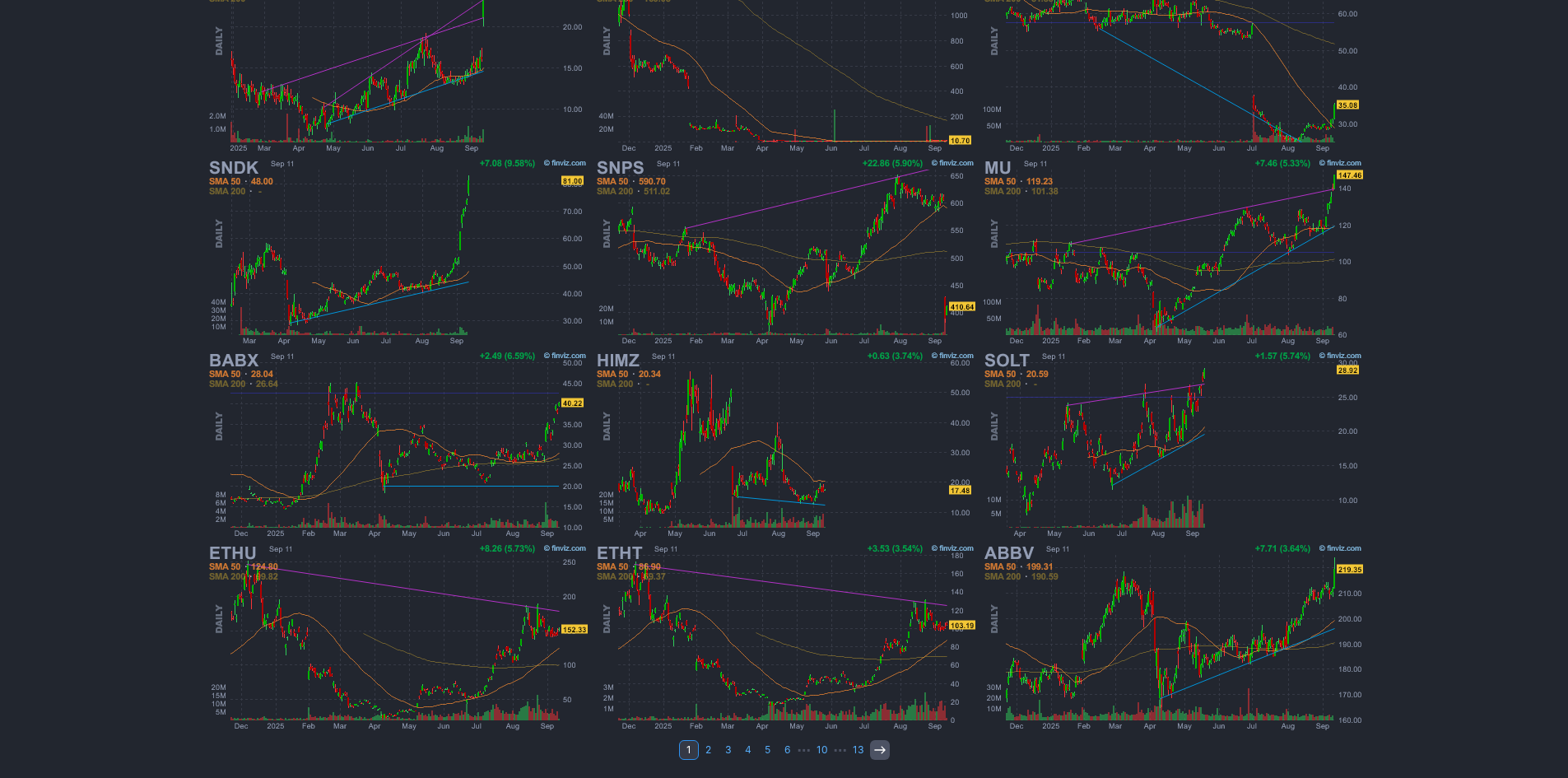
click at [880, 751] on use at bounding box center [879, 749] width 11 height 7
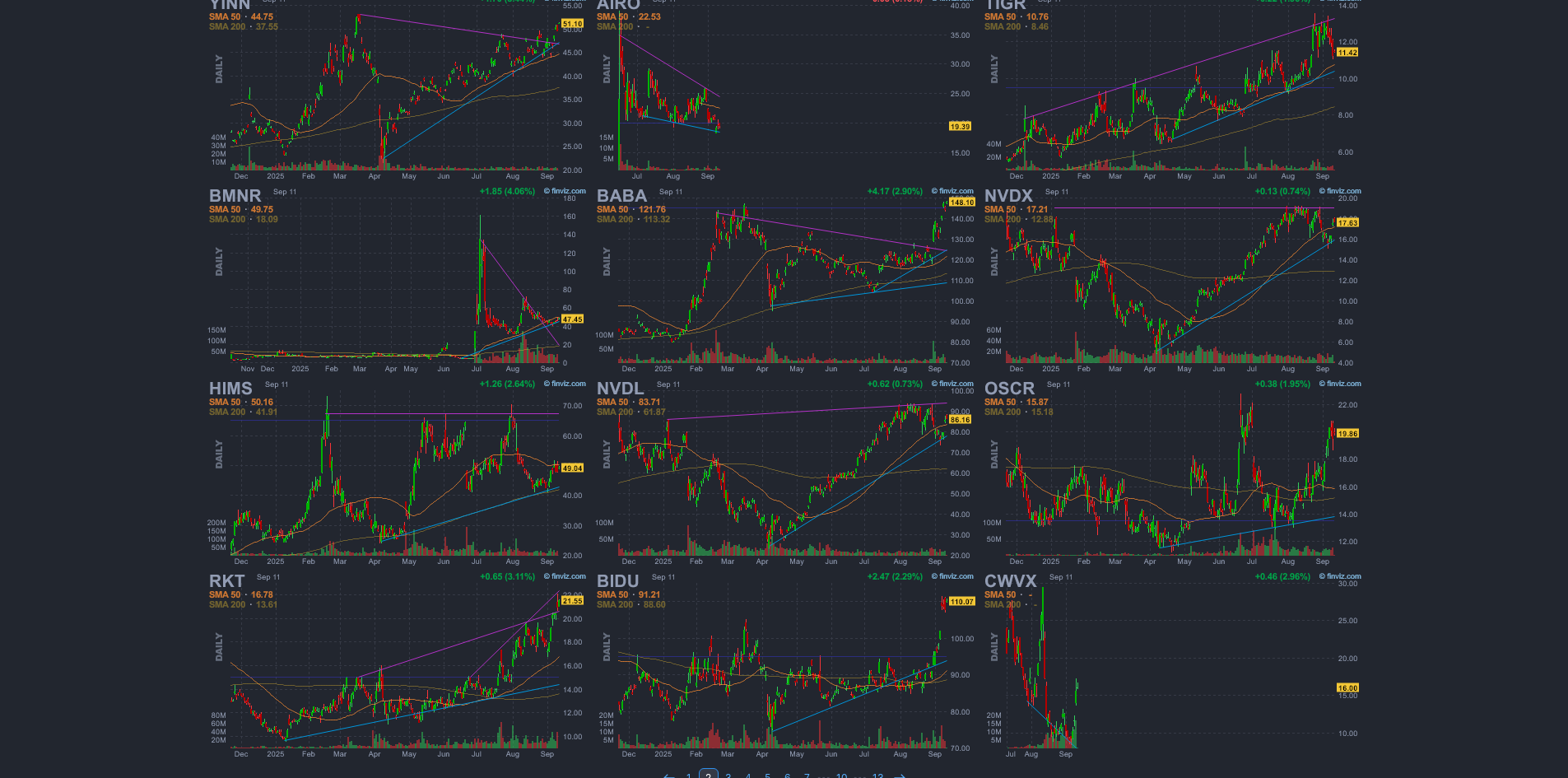
scroll to position [329, 0]
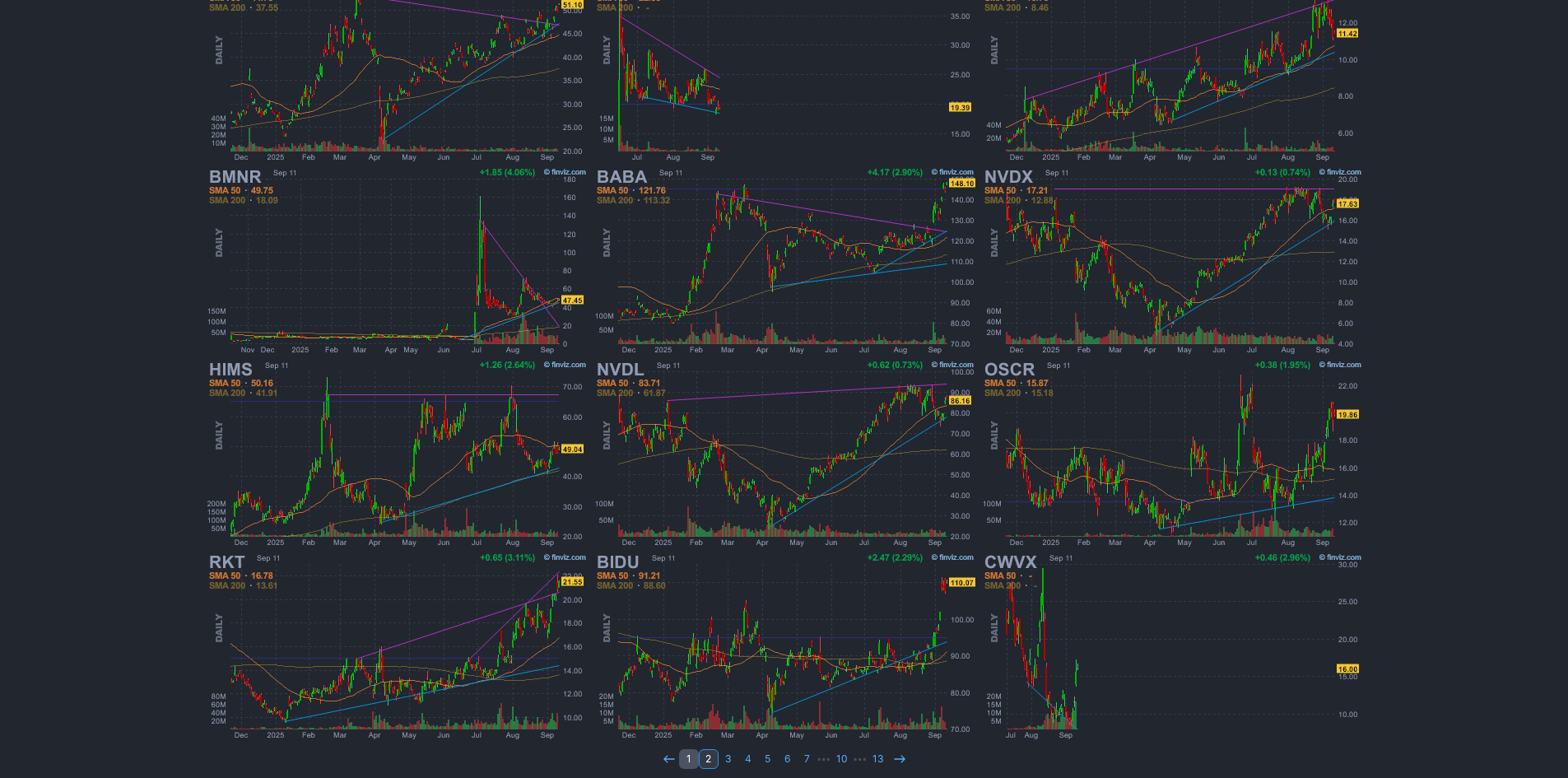
click at [693, 756] on link "1" at bounding box center [689, 758] width 20 height 20
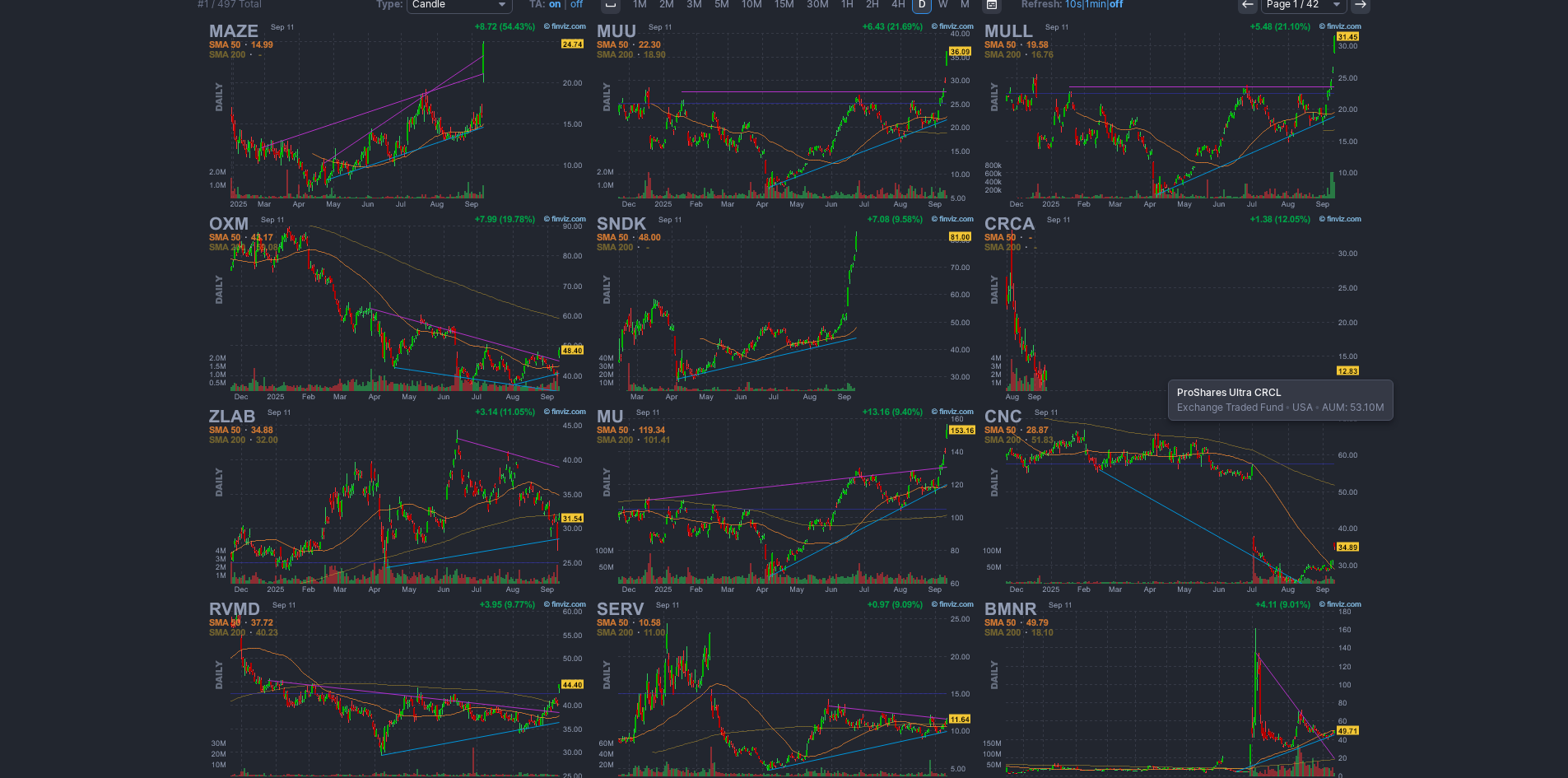
scroll to position [329, 0]
